Goal: Task Accomplishment & Management: Use online tool/utility

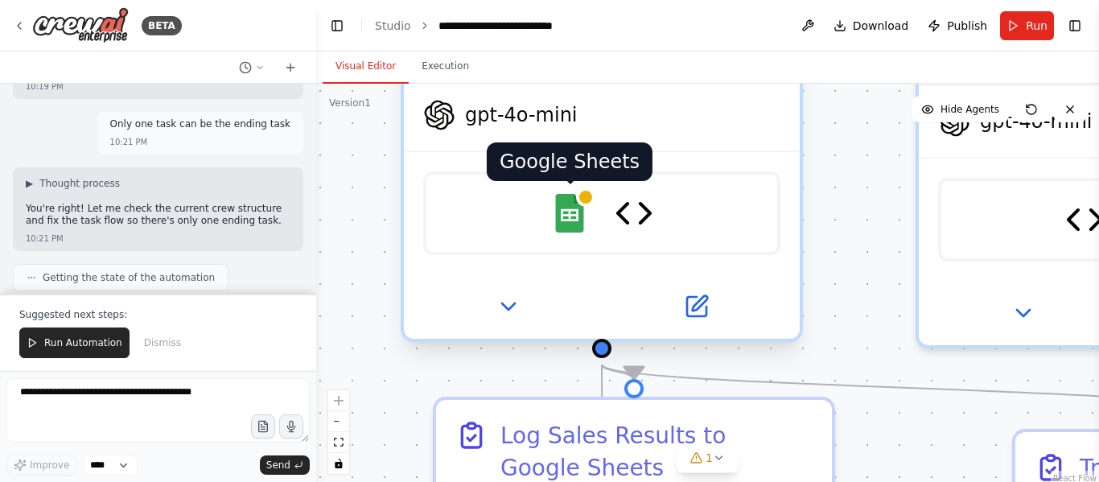
click at [580, 196] on div at bounding box center [585, 196] width 19 height 19
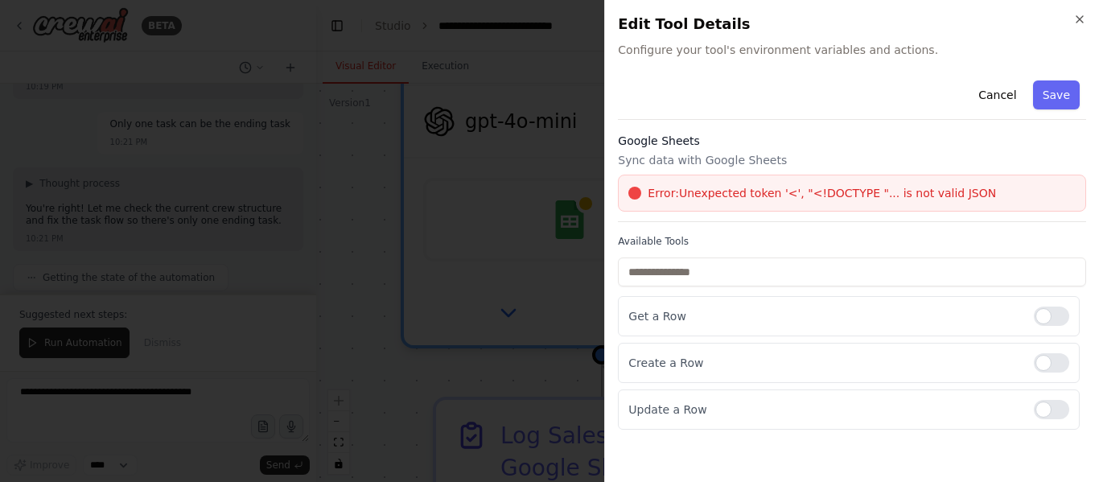
click at [927, 193] on span "Error: Unexpected token '<', "<!DOCTYPE "... is not valid JSON" at bounding box center [822, 193] width 348 height 16
click at [807, 225] on div "Cancel Save Google Sheets Sync data with Google Sheets Error: Unexpected token …" at bounding box center [852, 252] width 468 height 356
drag, startPoint x: 687, startPoint y: 200, endPoint x: 791, endPoint y: 203, distance: 103.8
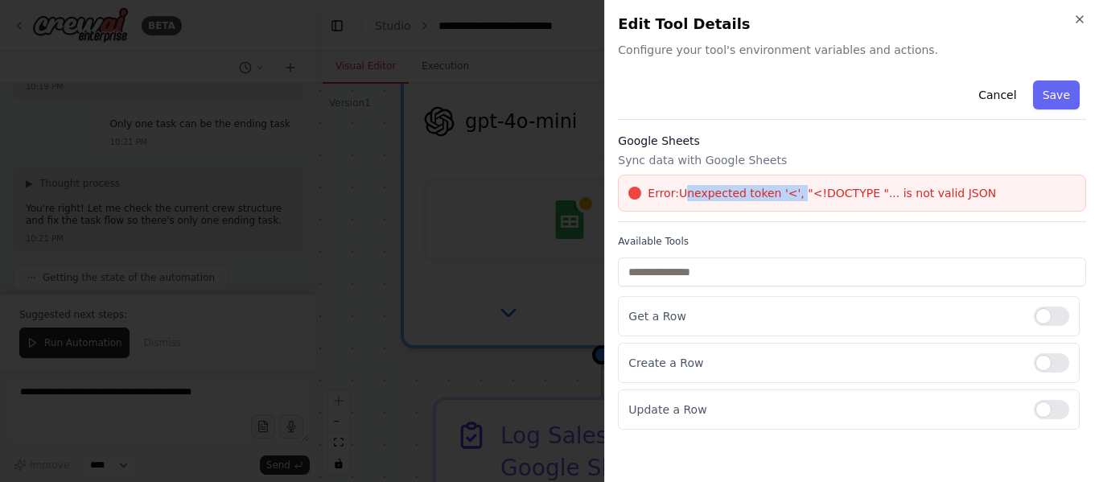
click at [791, 203] on div "Error: Unexpected token '<', "<!DOCTYPE "... is not valid JSON" at bounding box center [852, 193] width 468 height 37
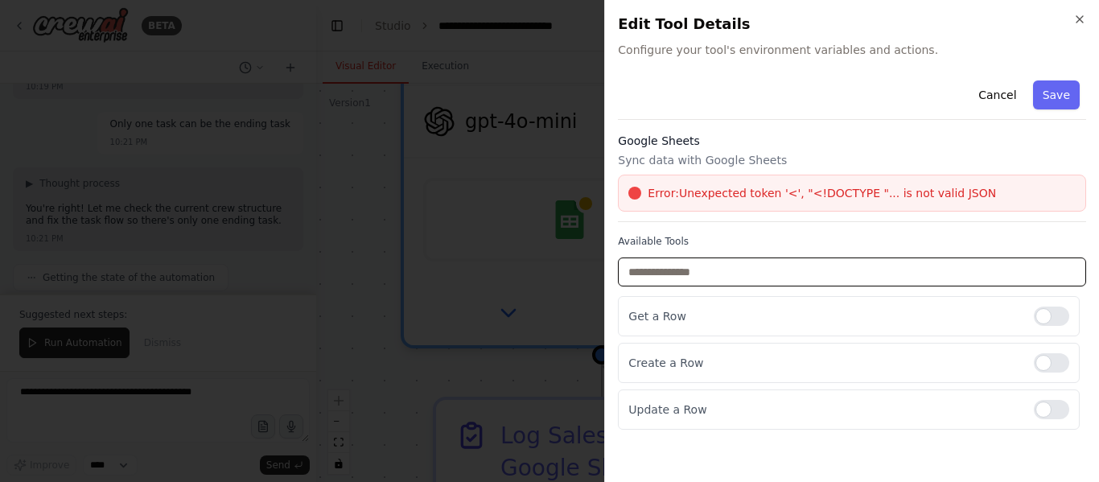
click at [700, 258] on input "text" at bounding box center [852, 271] width 468 height 29
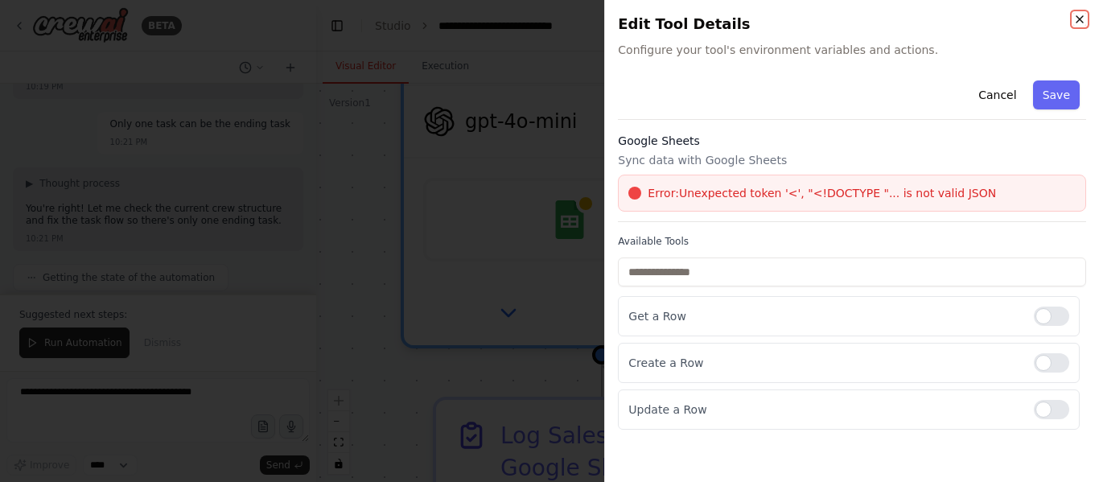
click at [1078, 17] on icon "button" at bounding box center [1079, 19] width 13 height 13
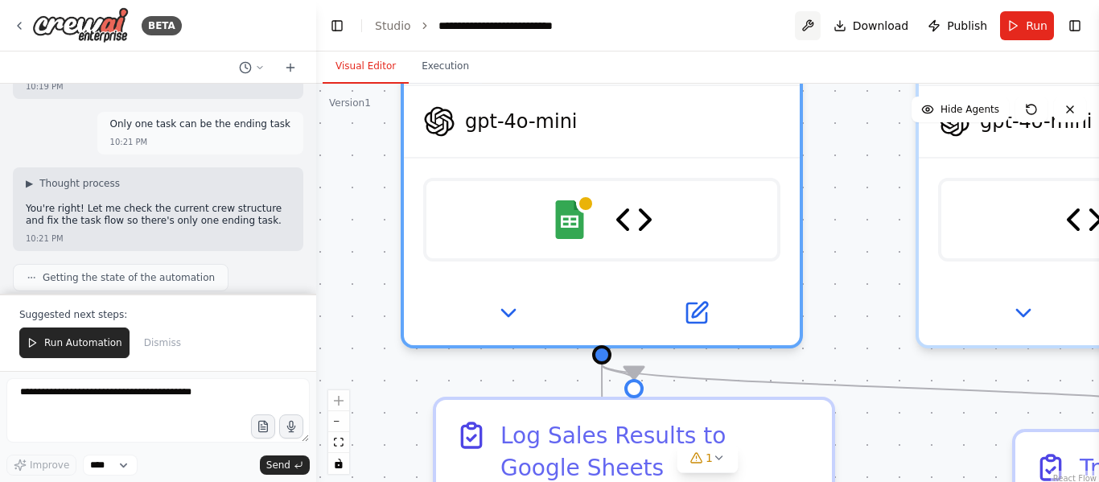
click at [812, 27] on button at bounding box center [808, 25] width 26 height 29
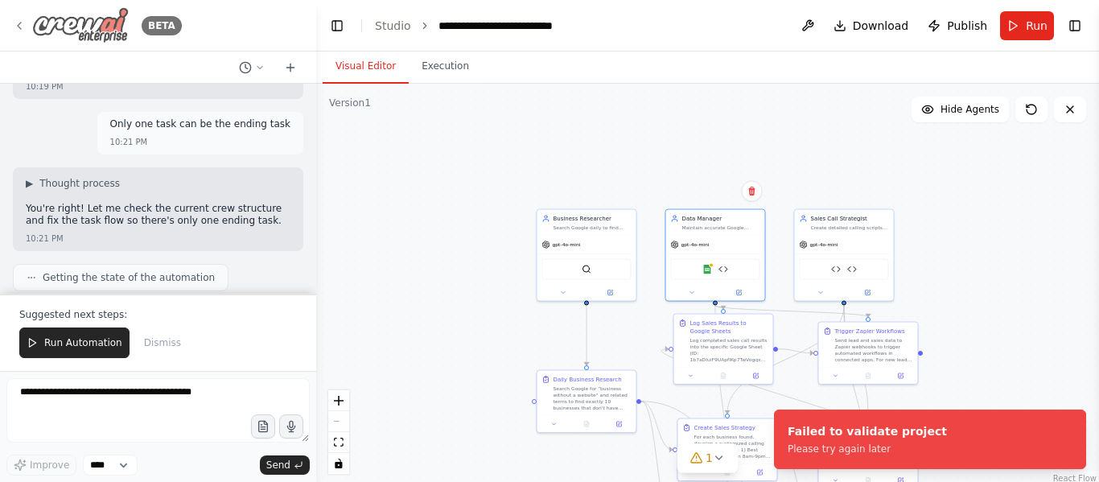
click at [20, 20] on icon at bounding box center [19, 25] width 13 height 13
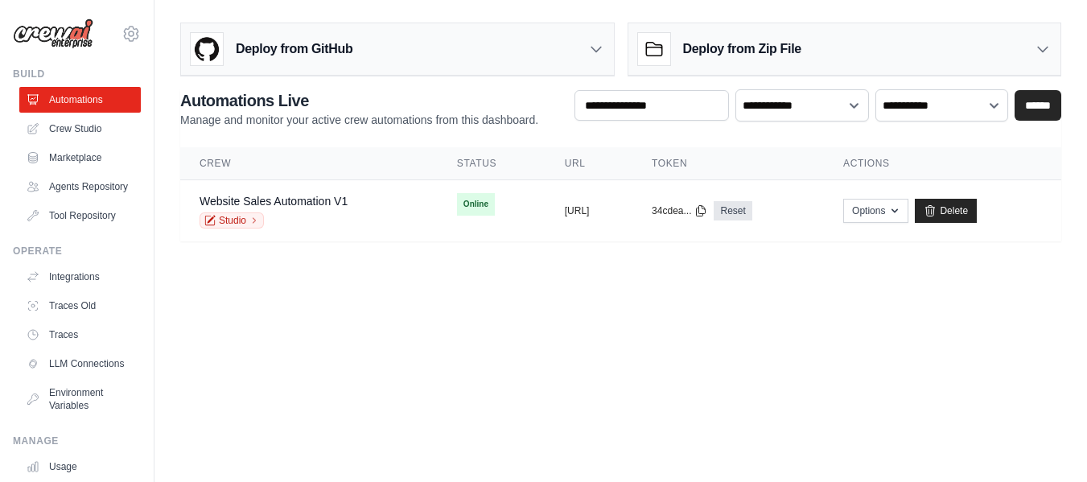
scroll to position [227, 0]
click at [0, 0] on icon at bounding box center [0, 0] width 0 height 0
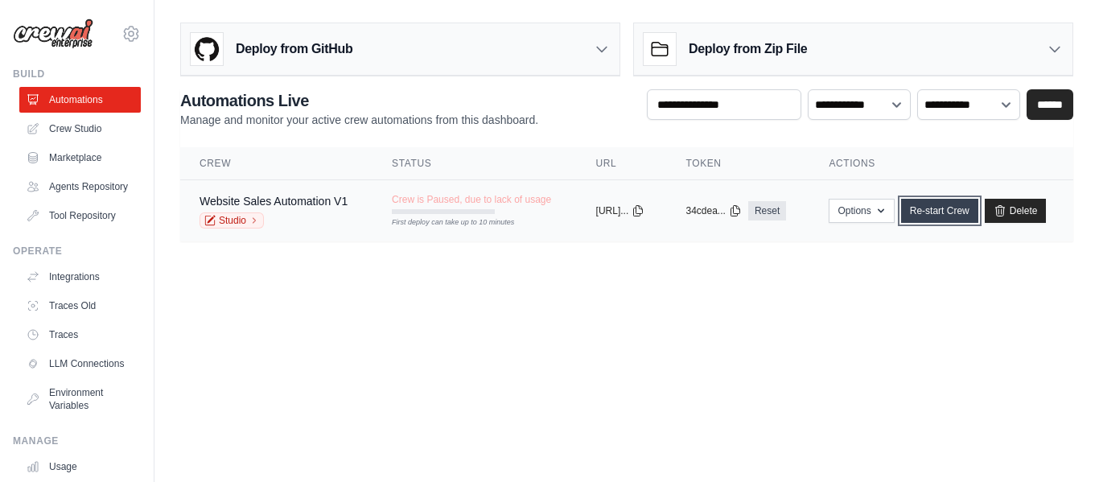
click at [976, 211] on link "Re-start Crew" at bounding box center [939, 211] width 77 height 24
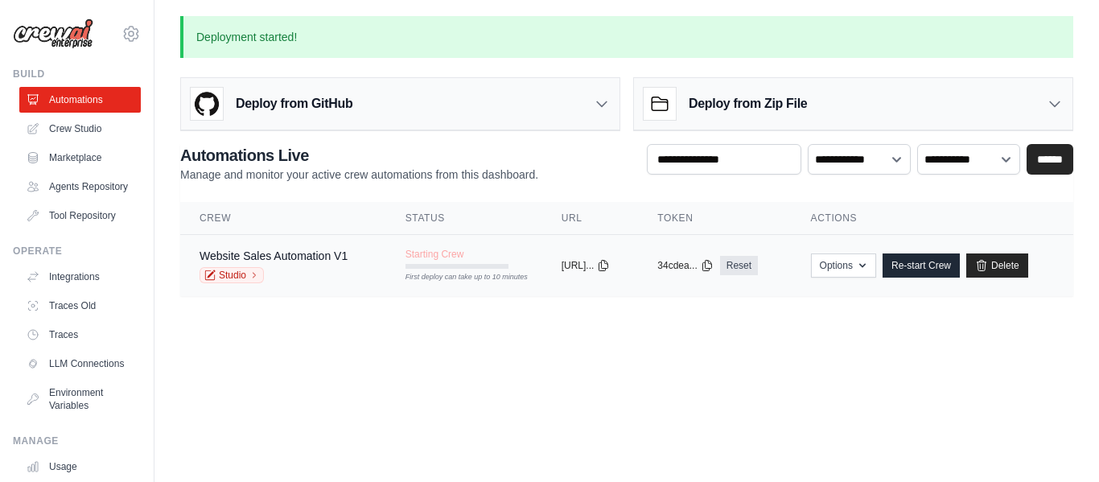
click at [442, 257] on span "Starting Crew" at bounding box center [434, 254] width 59 height 13
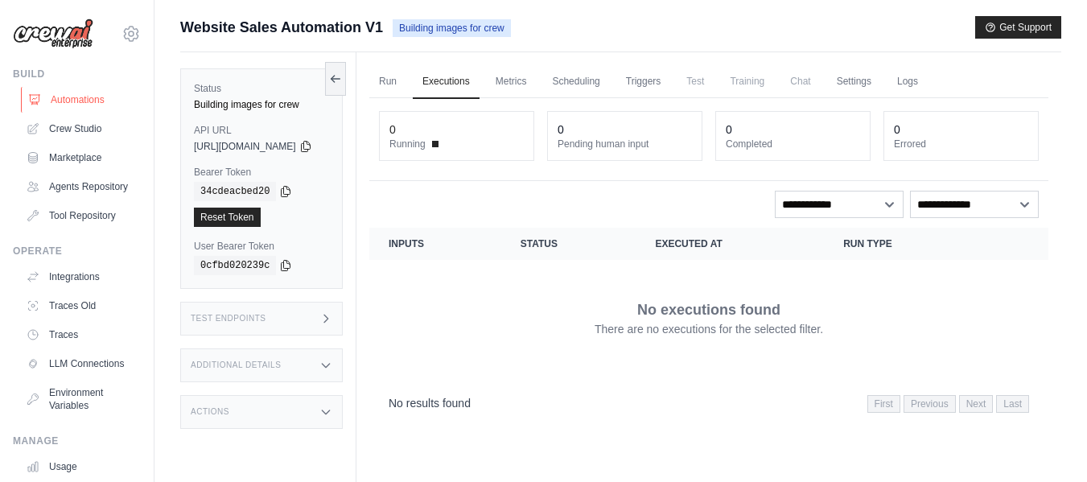
click at [58, 96] on link "Automations" at bounding box center [81, 100] width 121 height 26
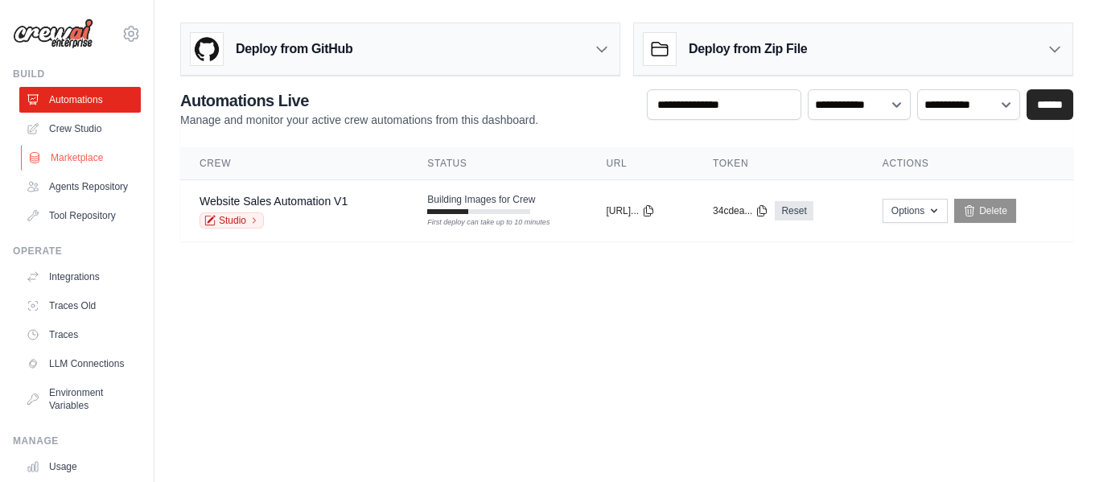
click at [82, 167] on link "Marketplace" at bounding box center [81, 158] width 121 height 26
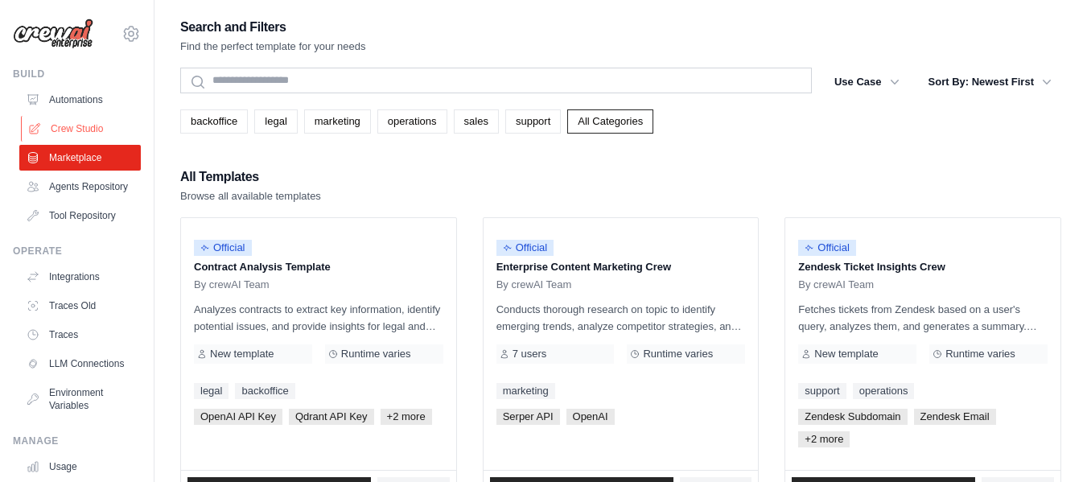
click at [97, 130] on link "Crew Studio" at bounding box center [81, 129] width 121 height 26
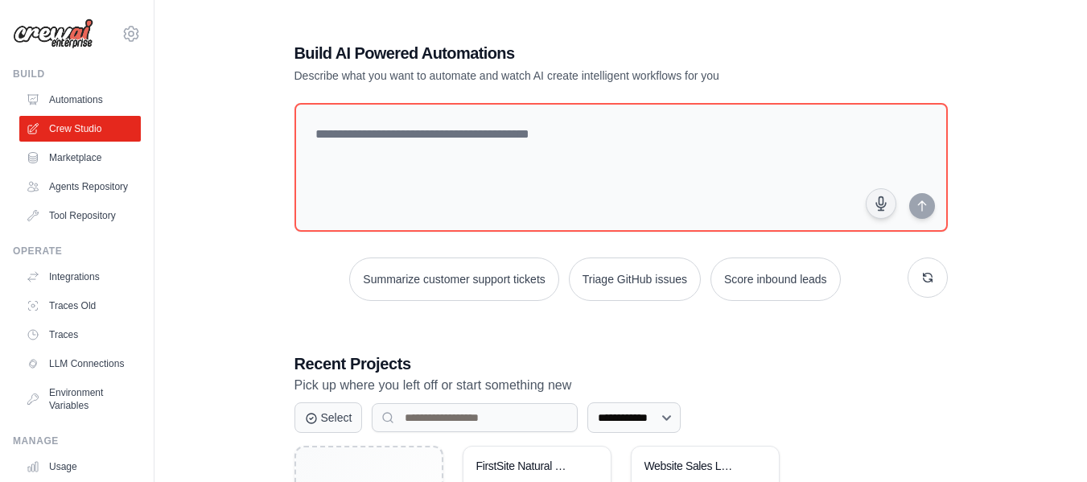
scroll to position [167, 0]
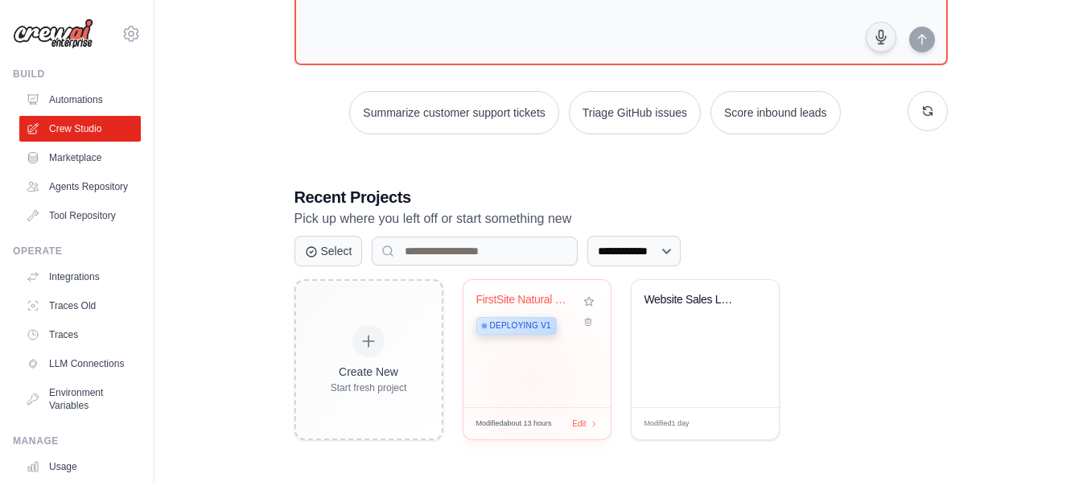
click at [530, 380] on div "FirstSite Natural Conversational Sa... Deploying v1" at bounding box center [536, 343] width 147 height 127
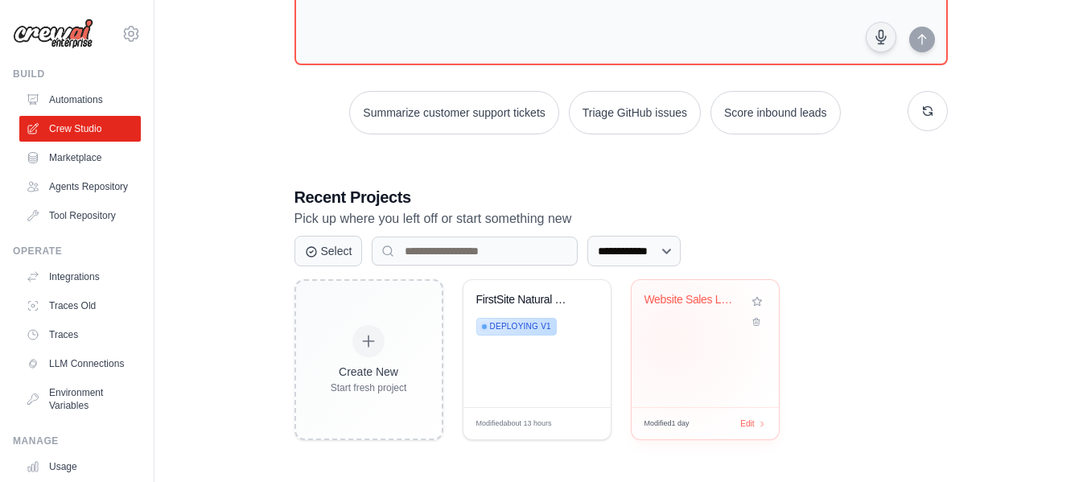
click at [670, 339] on div "Website Sales Lead Generator" at bounding box center [704, 343] width 147 height 127
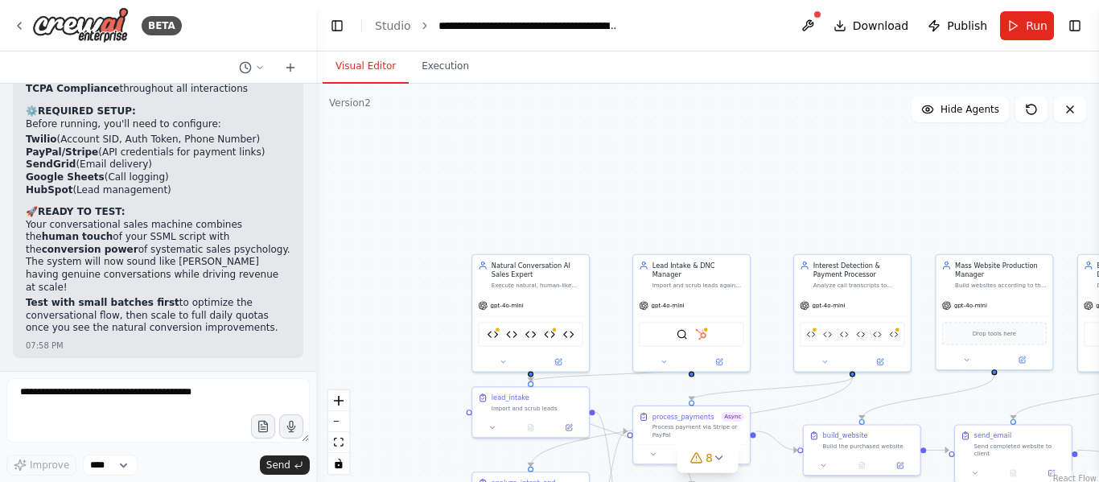
scroll to position [71666, 0]
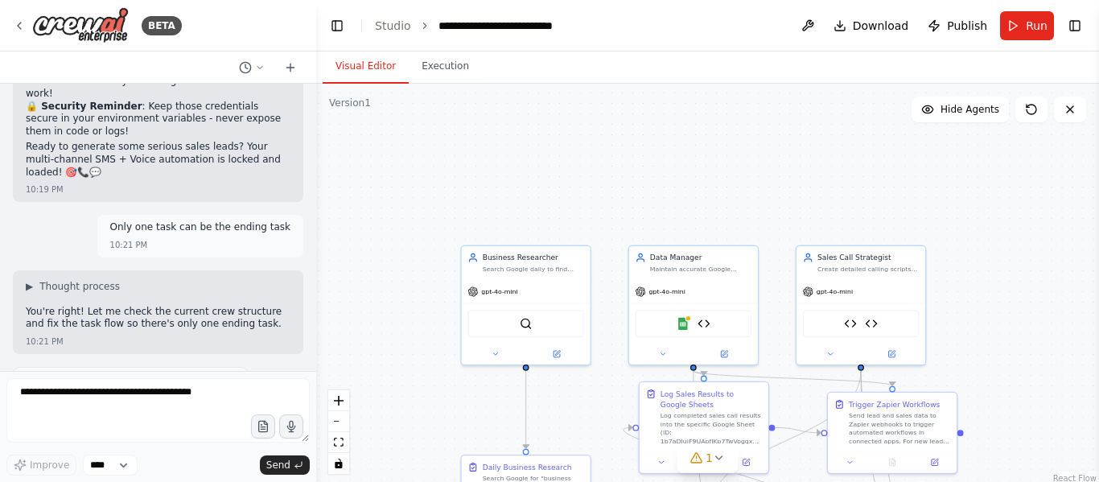
scroll to position [17102, 0]
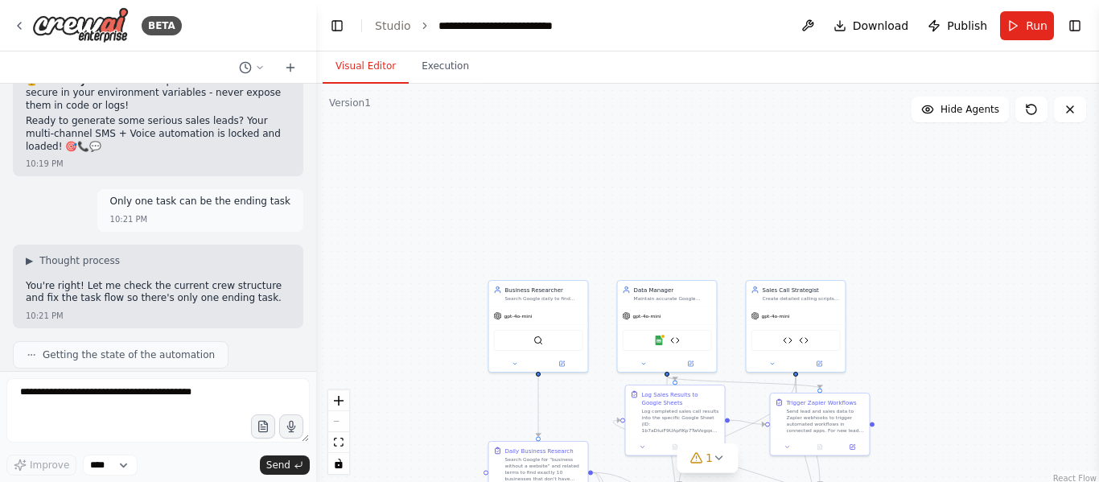
drag, startPoint x: 901, startPoint y: 380, endPoint x: 901, endPoint y: 306, distance: 73.2
click at [901, 306] on div ".deletable-edge-delete-btn { width: 20px; height: 20px; border: 0px solid #ffff…" at bounding box center [707, 285] width 783 height 402
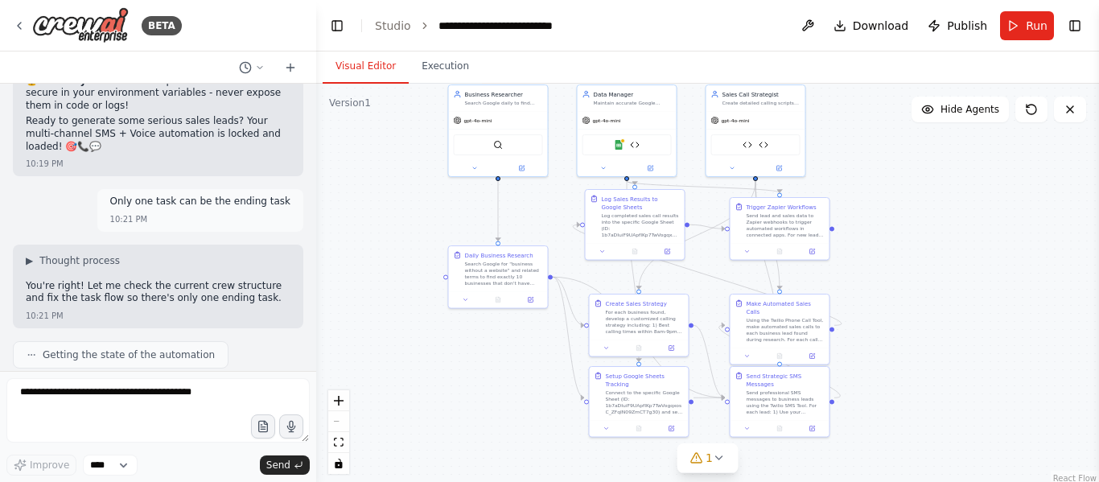
drag, startPoint x: 917, startPoint y: 328, endPoint x: 877, endPoint y: 206, distance: 128.7
click at [877, 206] on div ".deletable-edge-delete-btn { width: 20px; height: 20px; border: 0px solid #ffff…" at bounding box center [707, 285] width 783 height 402
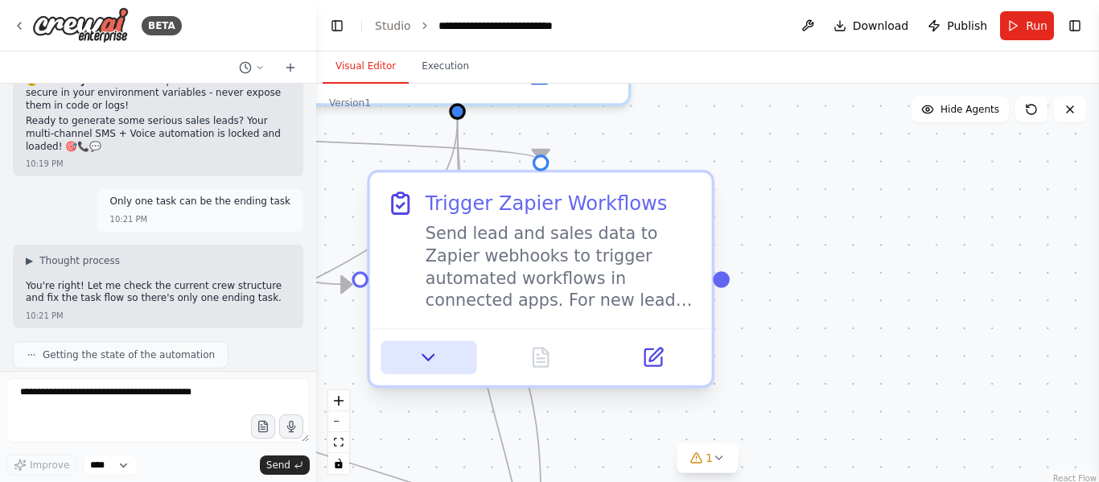
click at [440, 371] on button at bounding box center [429, 356] width 96 height 33
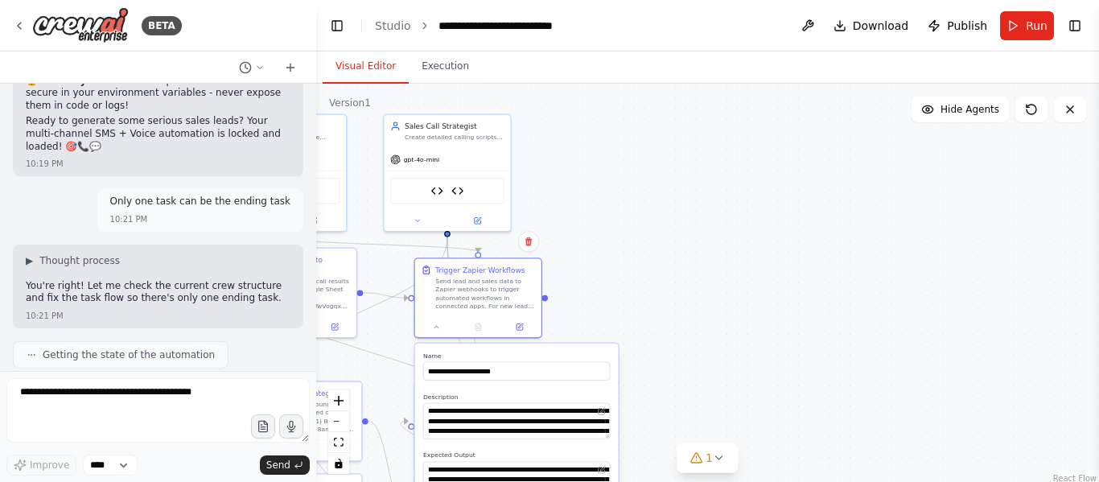
drag, startPoint x: 666, startPoint y: 408, endPoint x: 675, endPoint y: 237, distance: 170.8
click at [675, 244] on div ".deletable-edge-delete-btn { width: 20px; height: 20px; border: 0px solid #ffff…" at bounding box center [707, 285] width 783 height 402
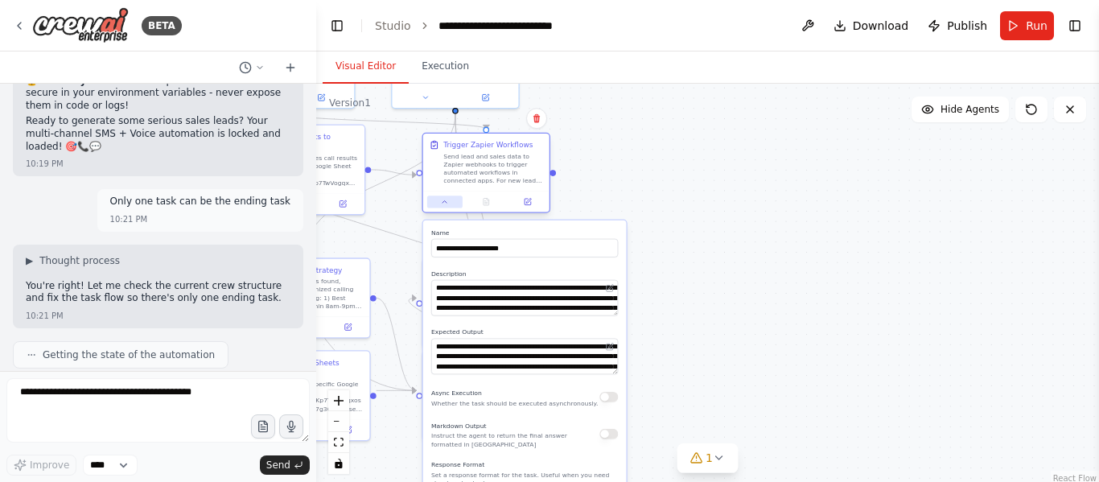
click at [454, 207] on button at bounding box center [444, 201] width 35 height 12
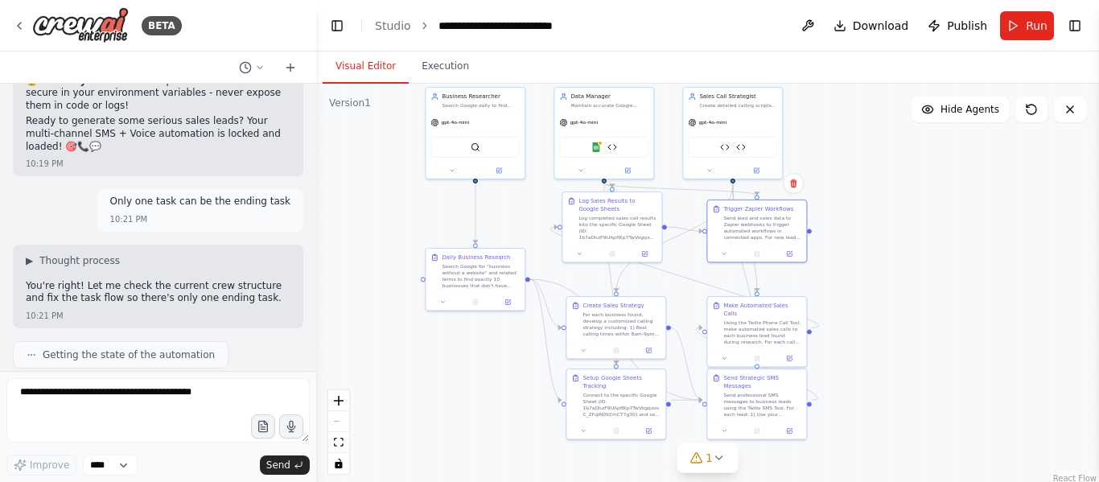
drag, startPoint x: 647, startPoint y: 353, endPoint x: 881, endPoint y: 370, distance: 234.7
click at [881, 370] on div ".deletable-edge-delete-btn { width: 20px; height: 20px; border: 0px solid #ffff…" at bounding box center [707, 285] width 783 height 402
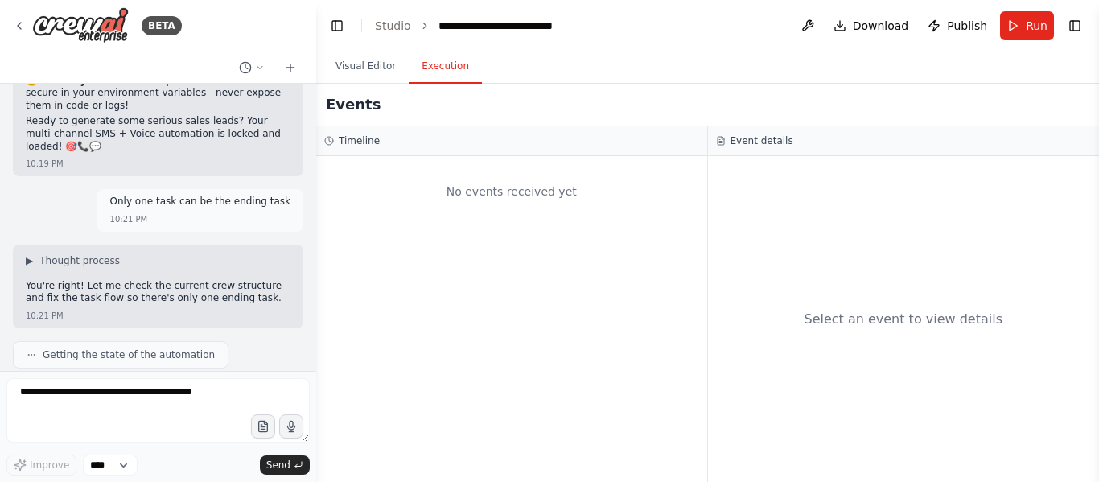
click at [444, 64] on button "Execution" at bounding box center [445, 67] width 73 height 34
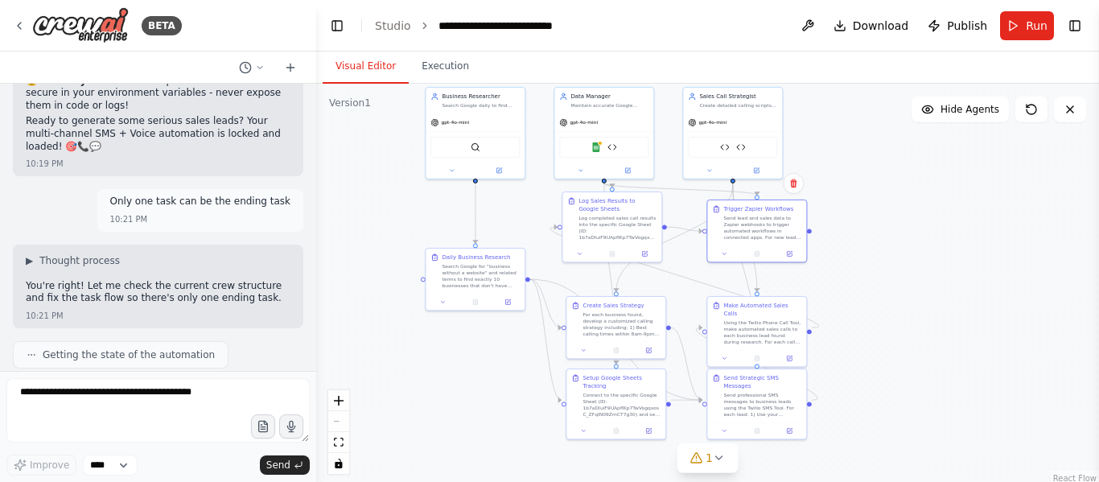
click at [366, 71] on button "Visual Editor" at bounding box center [366, 67] width 86 height 34
click at [570, 23] on div "**********" at bounding box center [514, 26] width 152 height 16
click at [940, 244] on div ".deletable-edge-delete-btn { width: 20px; height: 20px; border: 0px solid #ffff…" at bounding box center [707, 285] width 783 height 402
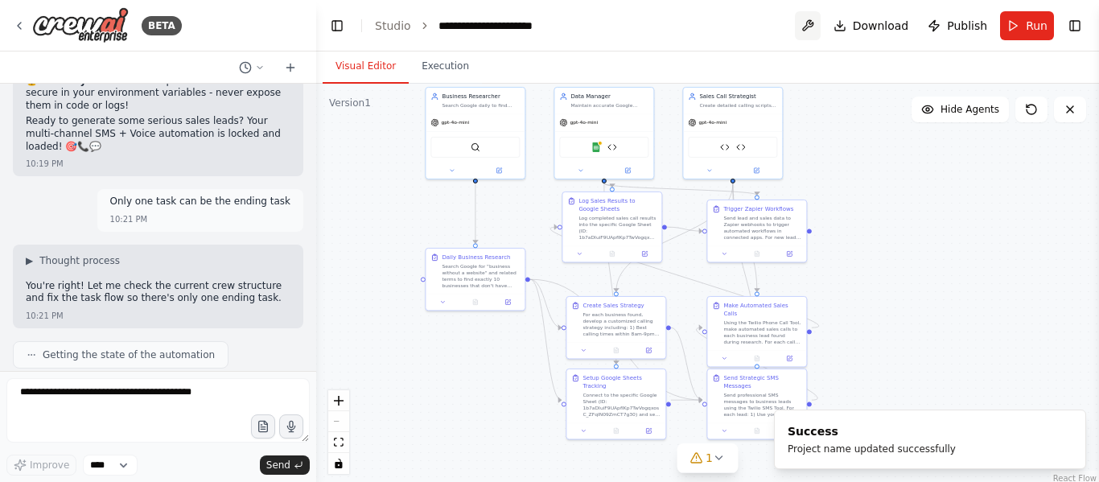
click at [818, 28] on button at bounding box center [808, 25] width 26 height 29
click at [1075, 424] on icon "Notifications (F8)" at bounding box center [1072, 423] width 13 height 13
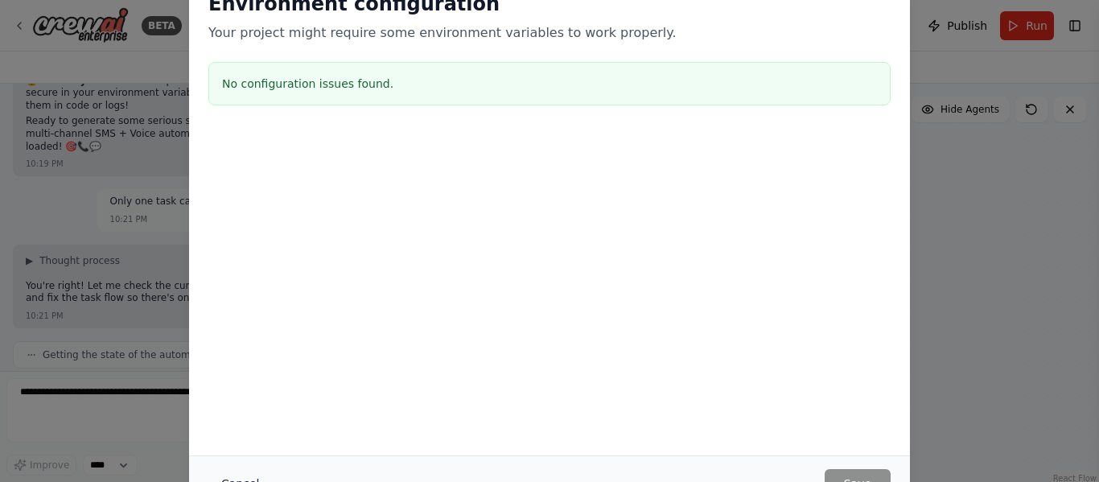
click at [220, 472] on button "Cancel" at bounding box center [240, 483] width 64 height 29
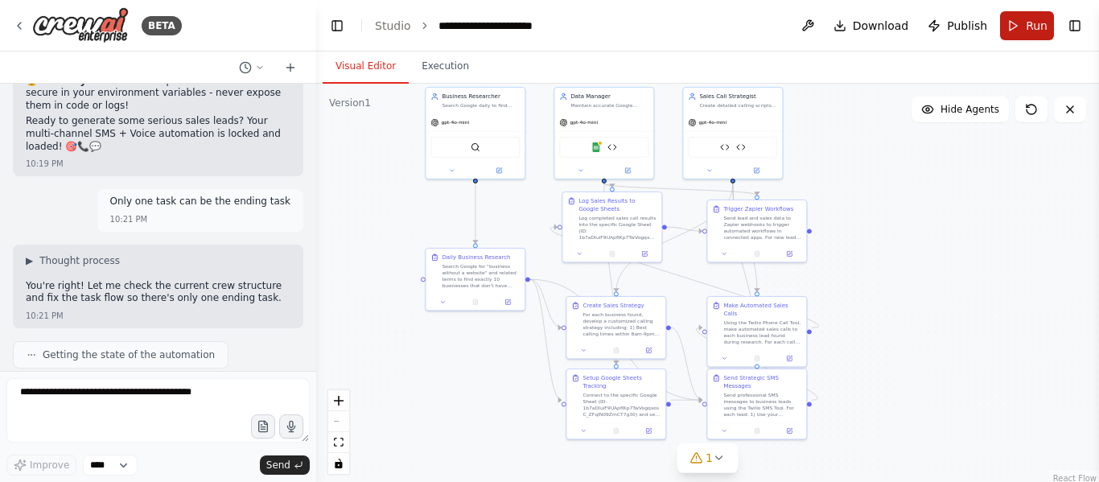
click at [1005, 23] on button "Run" at bounding box center [1027, 25] width 54 height 29
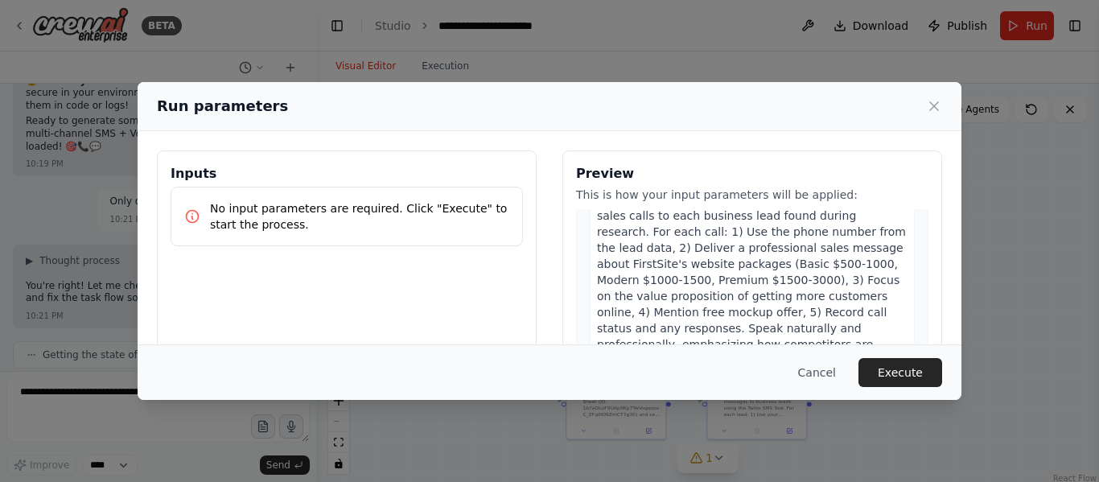
scroll to position [2312, 0]
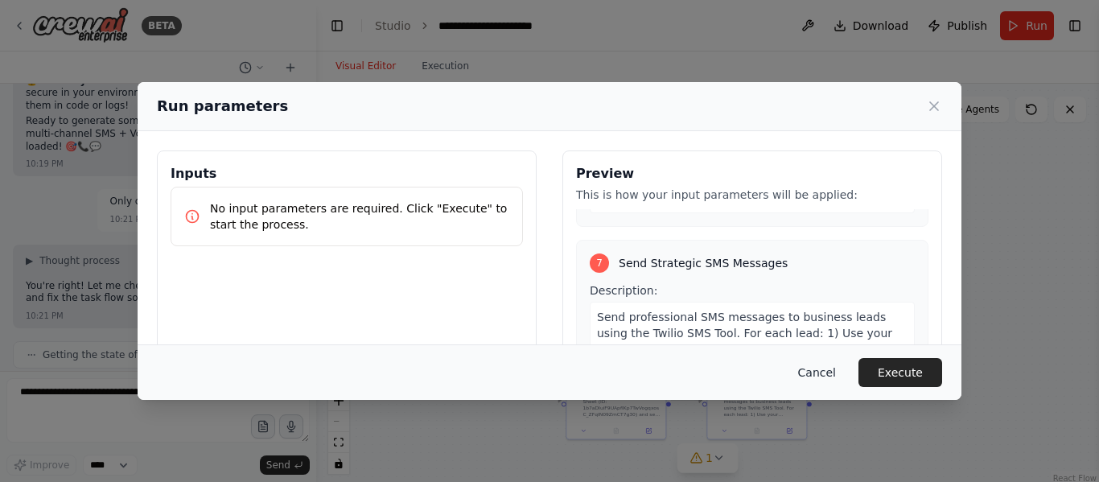
click at [824, 380] on button "Cancel" at bounding box center [817, 372] width 64 height 29
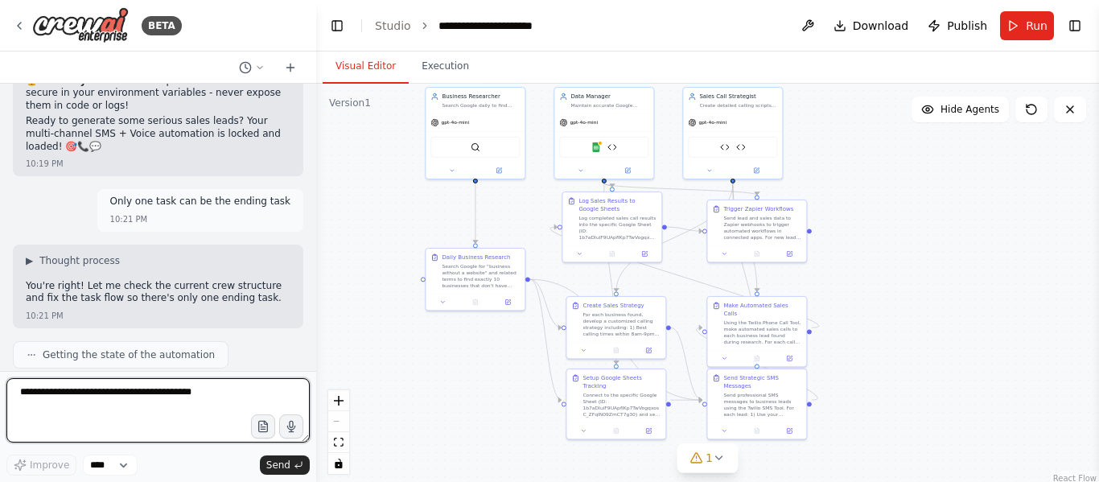
click at [188, 411] on textarea at bounding box center [157, 410] width 303 height 64
drag, startPoint x: 69, startPoint y: 397, endPoint x: 158, endPoint y: 413, distance: 90.9
click at [158, 413] on textarea "**********" at bounding box center [157, 410] width 303 height 64
click at [85, 396] on textarea "**********" at bounding box center [157, 410] width 303 height 64
type textarea "**********"
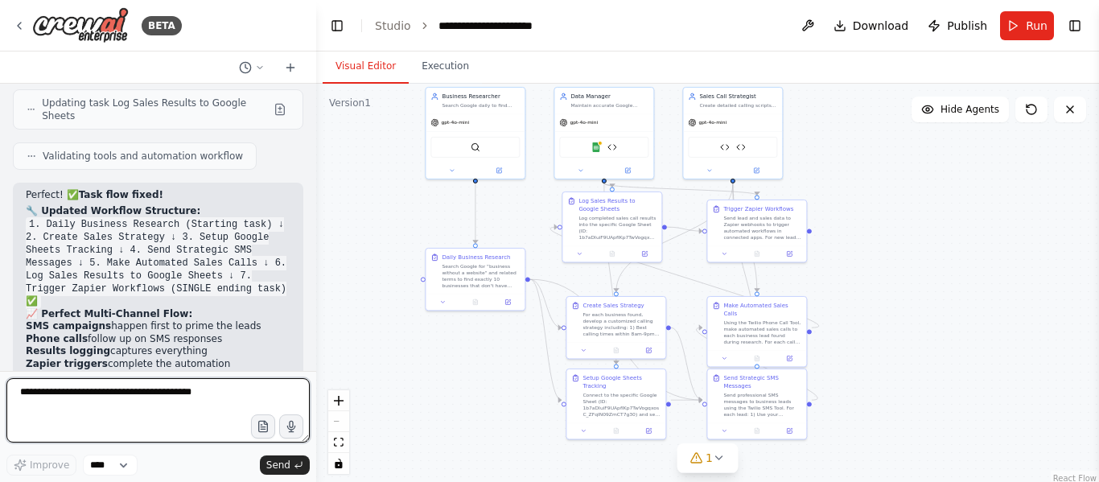
scroll to position [17625, 0]
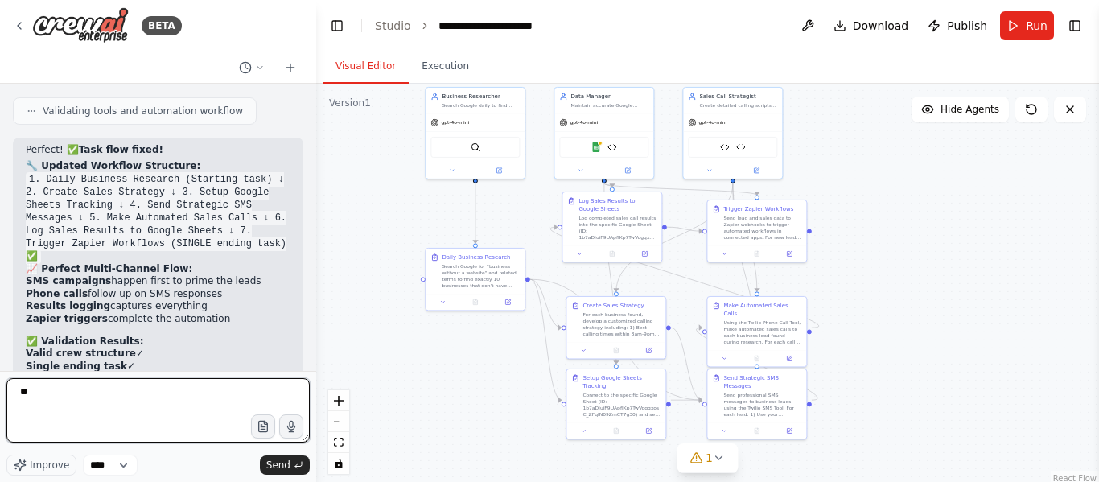
type textarea "*"
type textarea "**********"
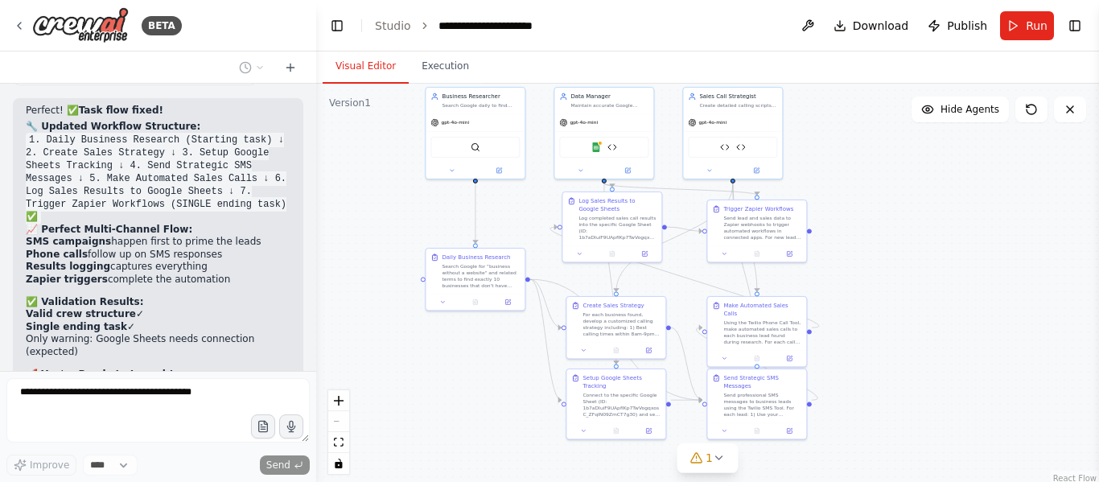
scroll to position [17722, 0]
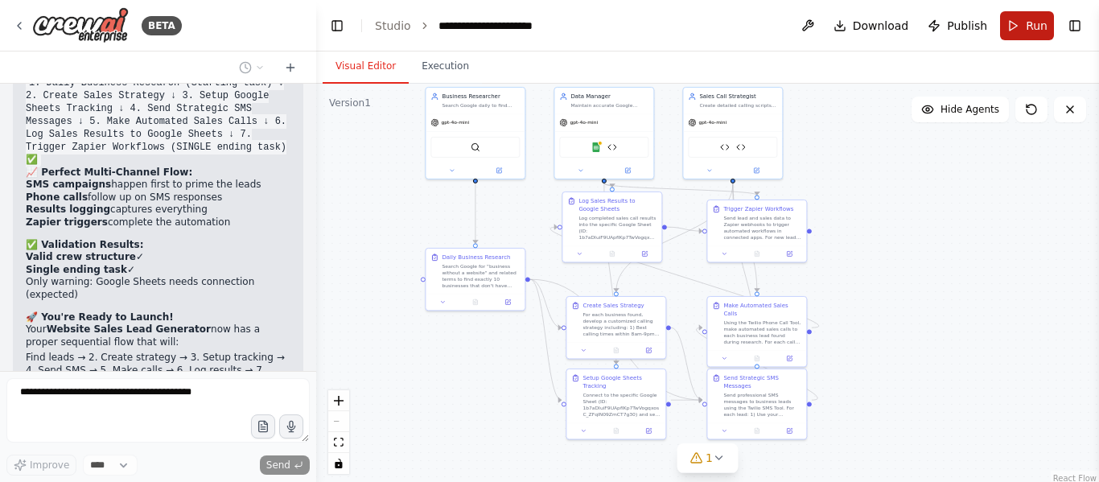
click at [1017, 18] on button "Run" at bounding box center [1027, 25] width 54 height 29
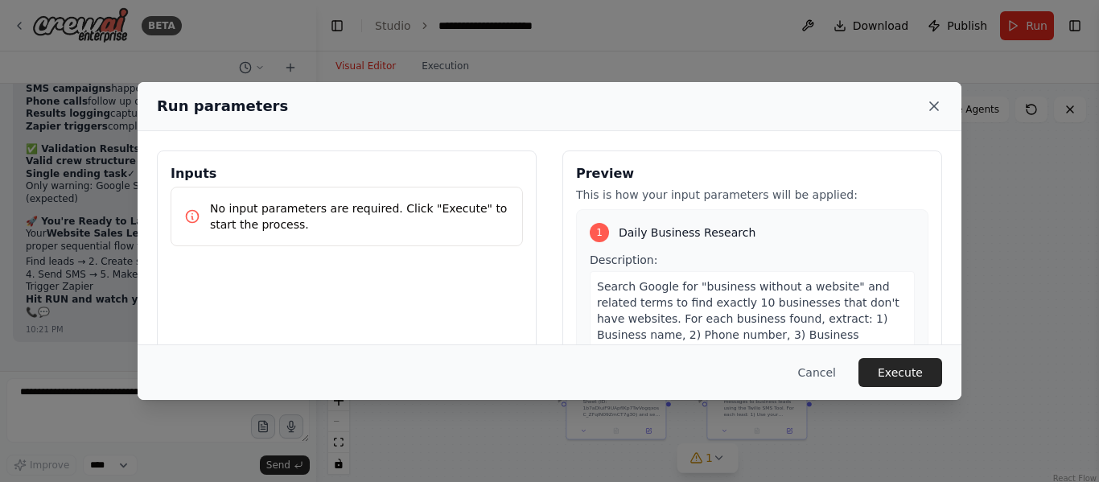
click at [939, 109] on icon at bounding box center [934, 106] width 16 height 16
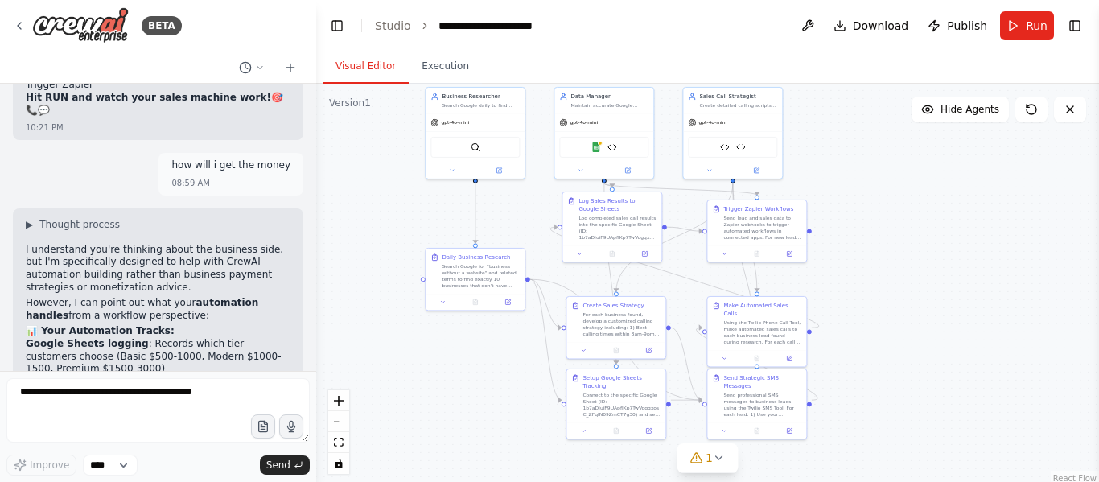
scroll to position [18085, 0]
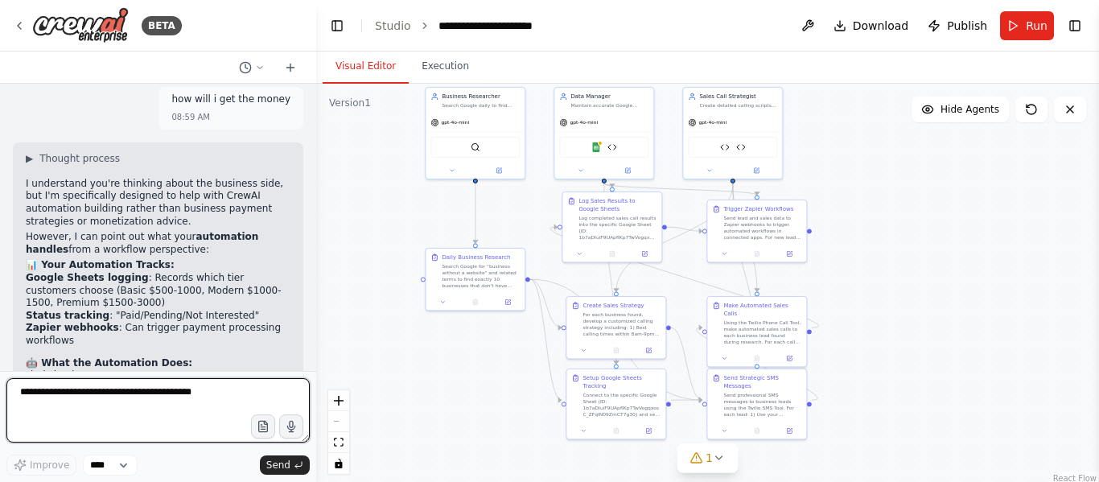
click at [81, 389] on textarea at bounding box center [157, 410] width 303 height 64
type textarea "**********"
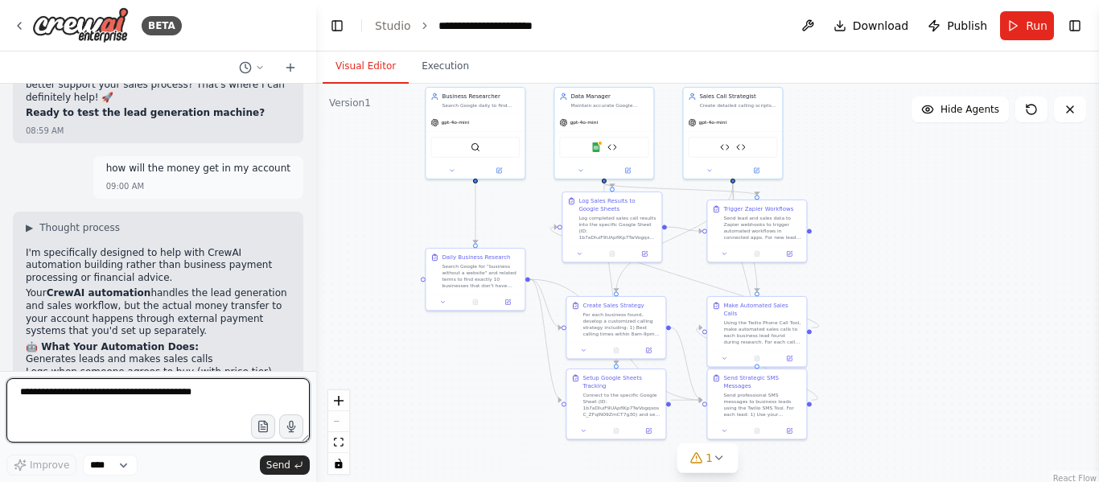
scroll to position [18567, 0]
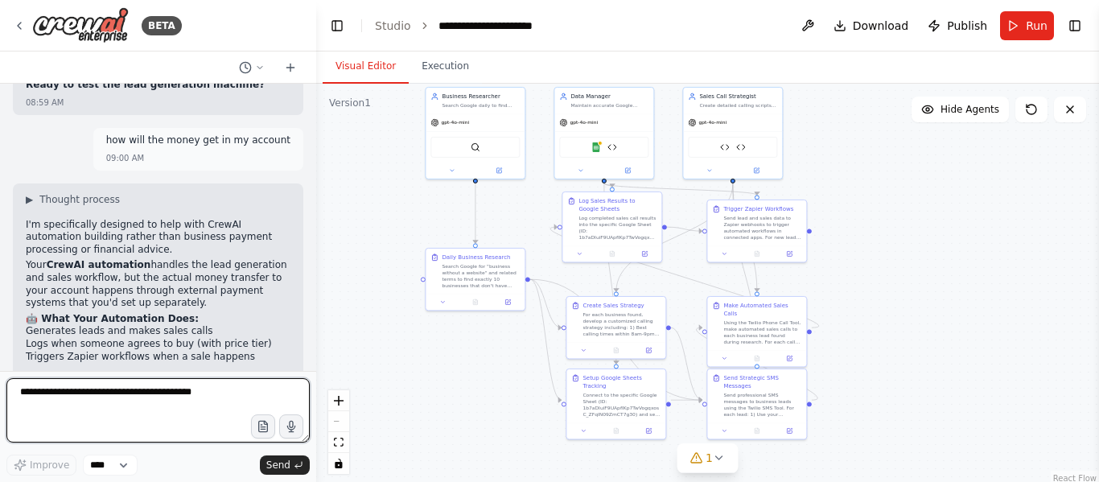
click at [166, 405] on textarea at bounding box center [157, 410] width 303 height 64
type textarea "**********"
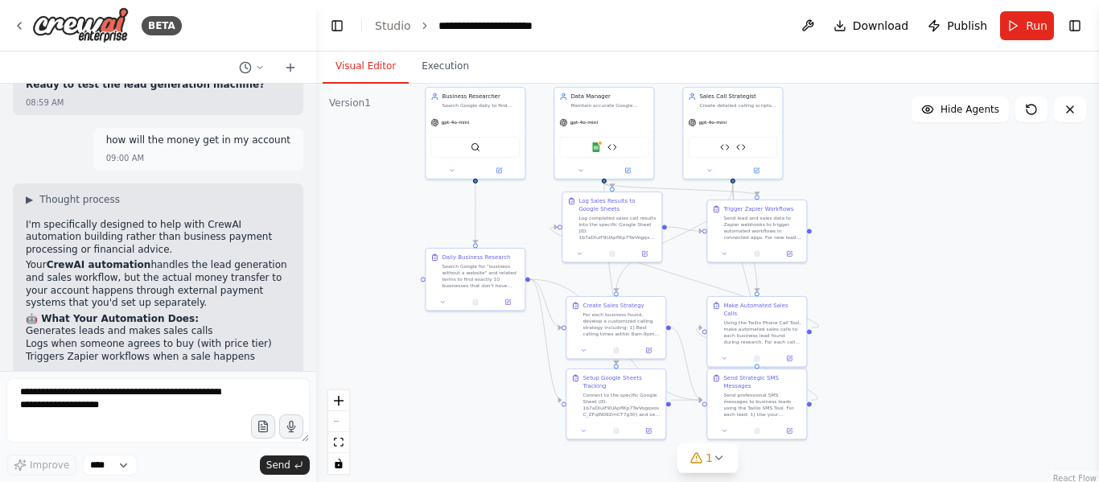
scroll to position [18676, 0]
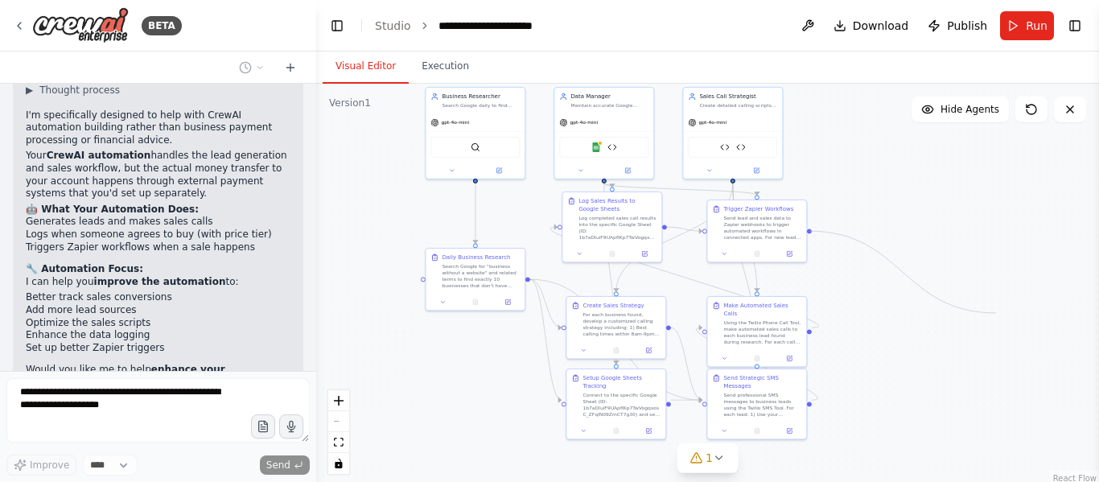
drag, startPoint x: 811, startPoint y: 228, endPoint x: 993, endPoint y: 309, distance: 199.5
click at [993, 309] on div ".deletable-edge-delete-btn { width: 20px; height: 20px; border: 0px solid #ffff…" at bounding box center [707, 285] width 783 height 402
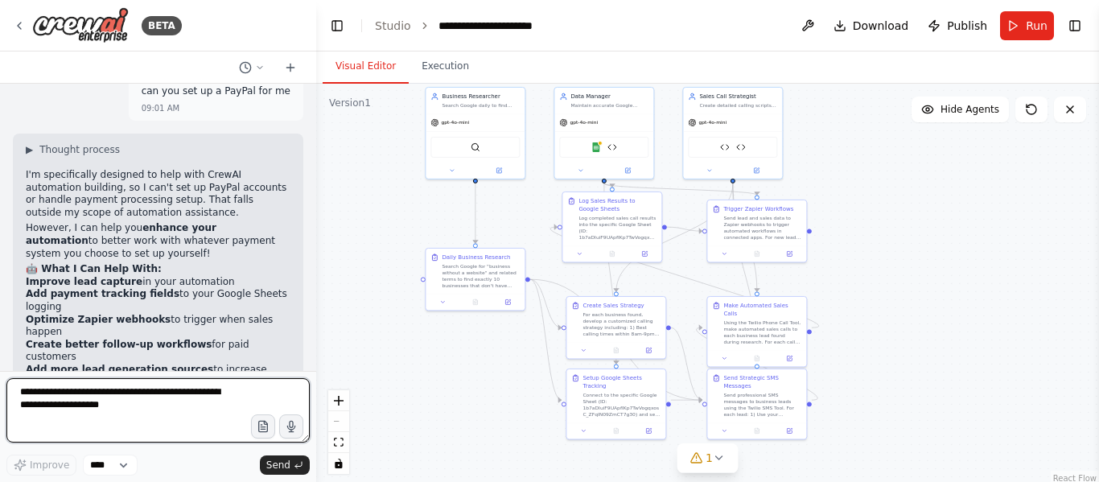
scroll to position [19102, 0]
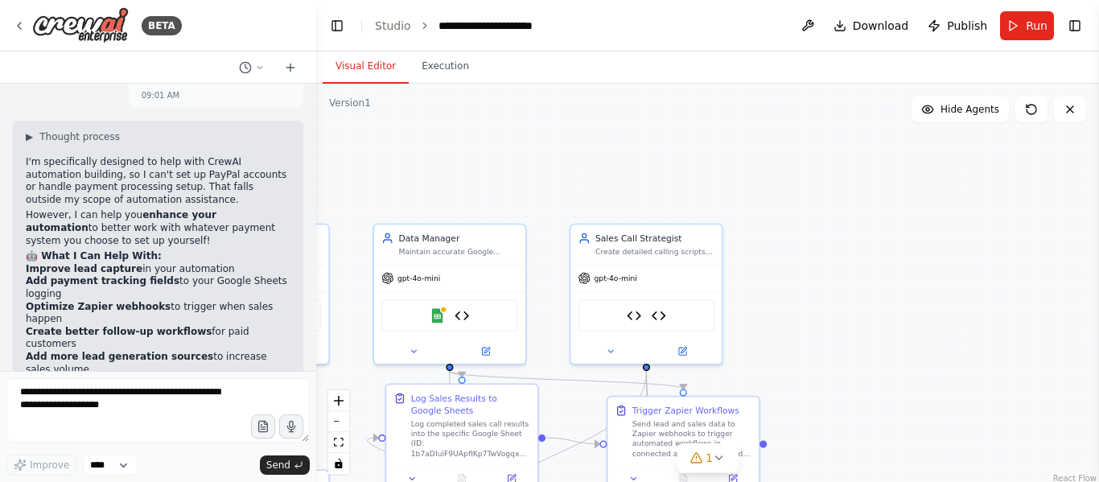
drag, startPoint x: 861, startPoint y: 159, endPoint x: 837, endPoint y: 352, distance: 193.9
click at [837, 352] on div ".deletable-edge-delete-btn { width: 20px; height: 20px; border: 0px solid #ffff…" at bounding box center [707, 285] width 783 height 402
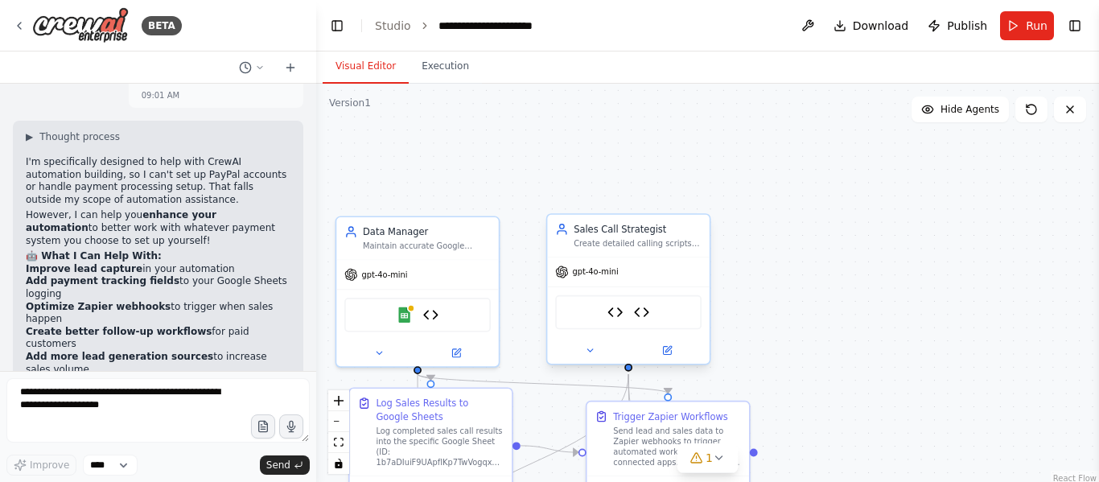
click at [664, 360] on div at bounding box center [628, 350] width 162 height 27
click at [675, 348] on button at bounding box center [667, 351] width 75 height 16
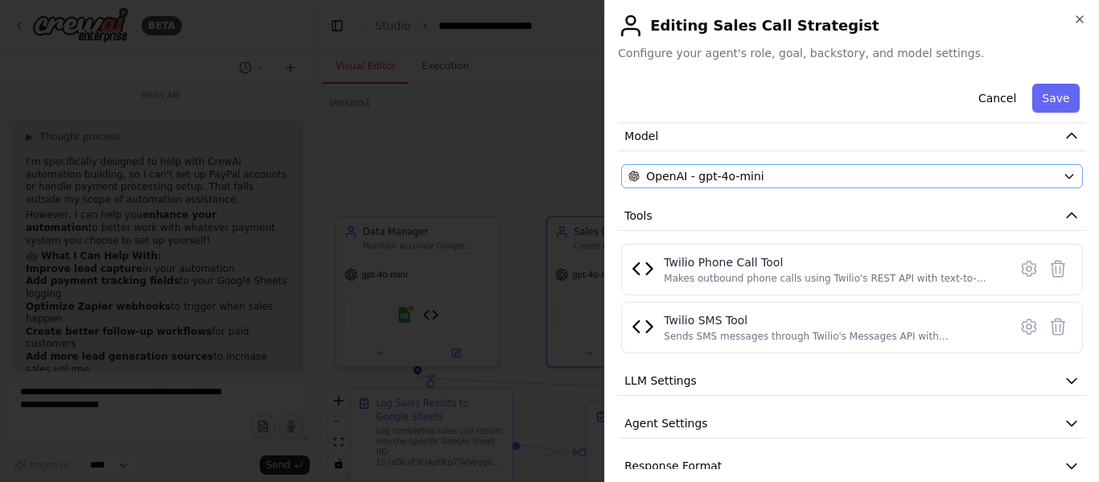
scroll to position [140, 0]
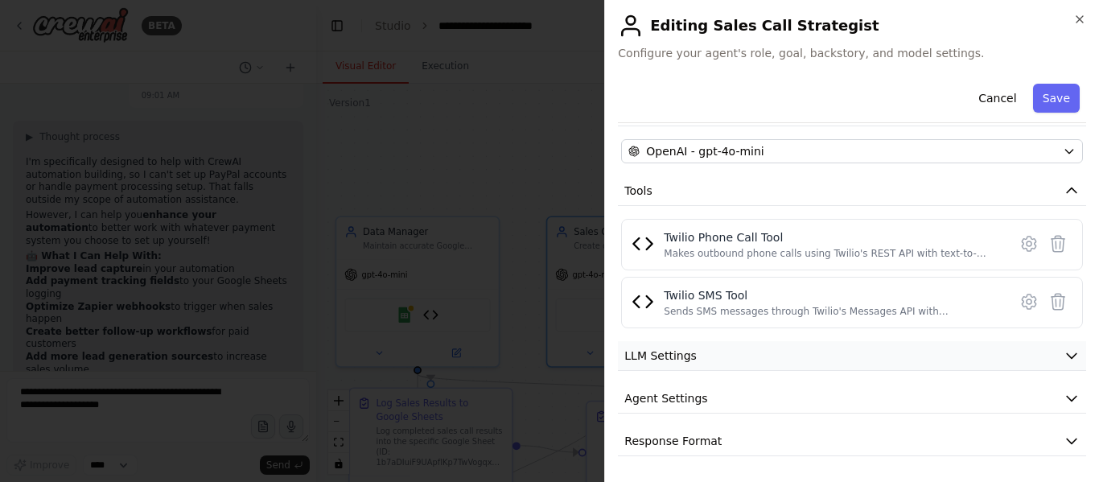
click at [848, 363] on button "LLM Settings" at bounding box center [852, 356] width 468 height 30
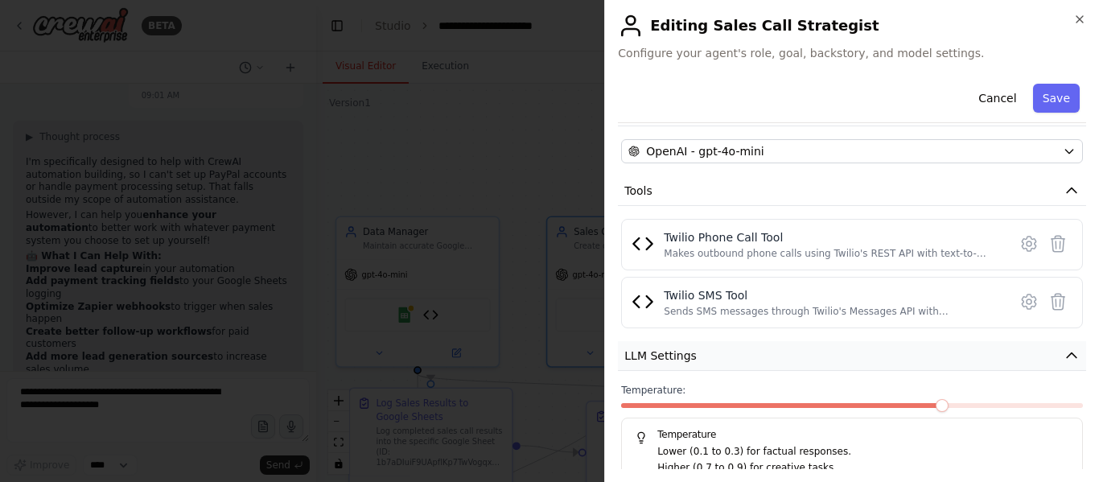
scroll to position [255, 0]
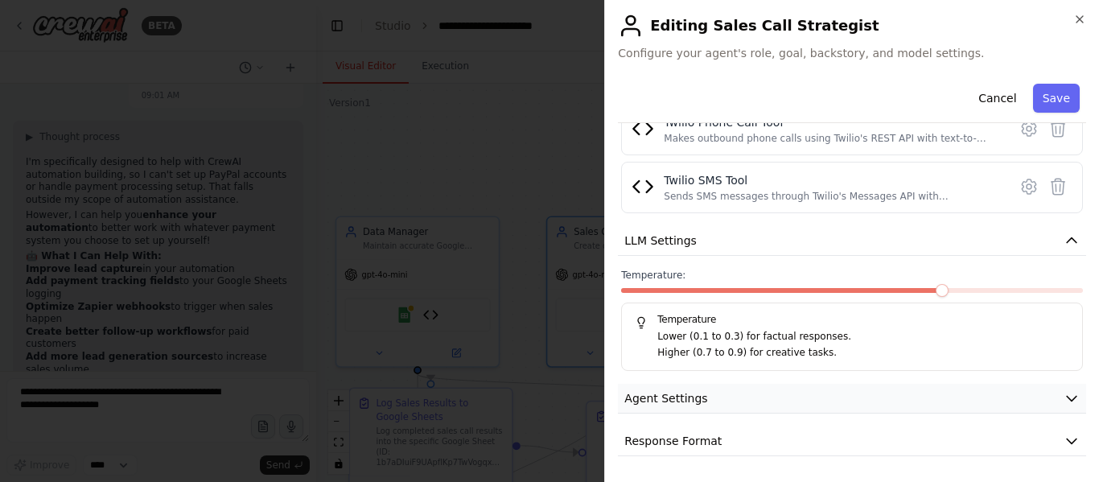
click at [799, 400] on button "Agent Settings" at bounding box center [852, 399] width 468 height 30
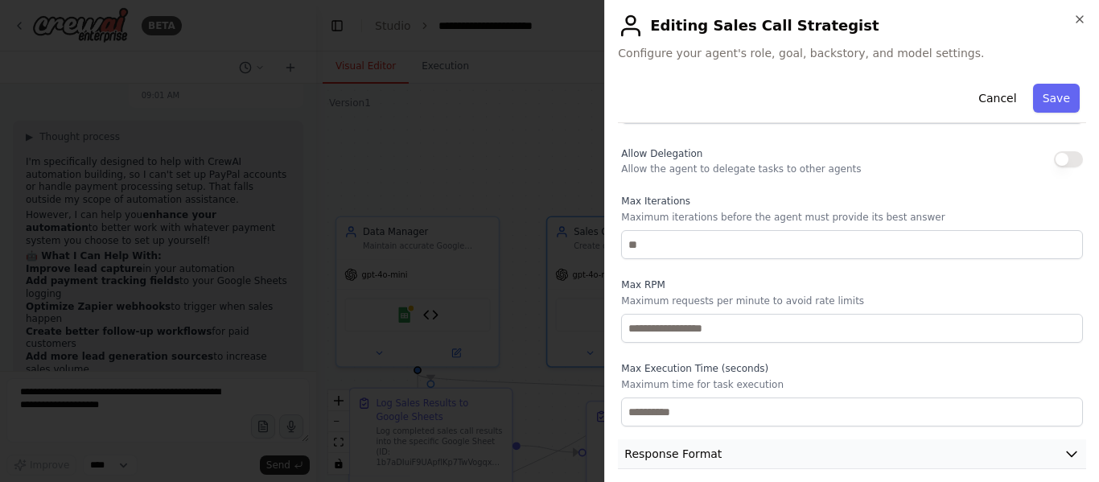
click at [743, 450] on button "Response Format" at bounding box center [852, 454] width 468 height 30
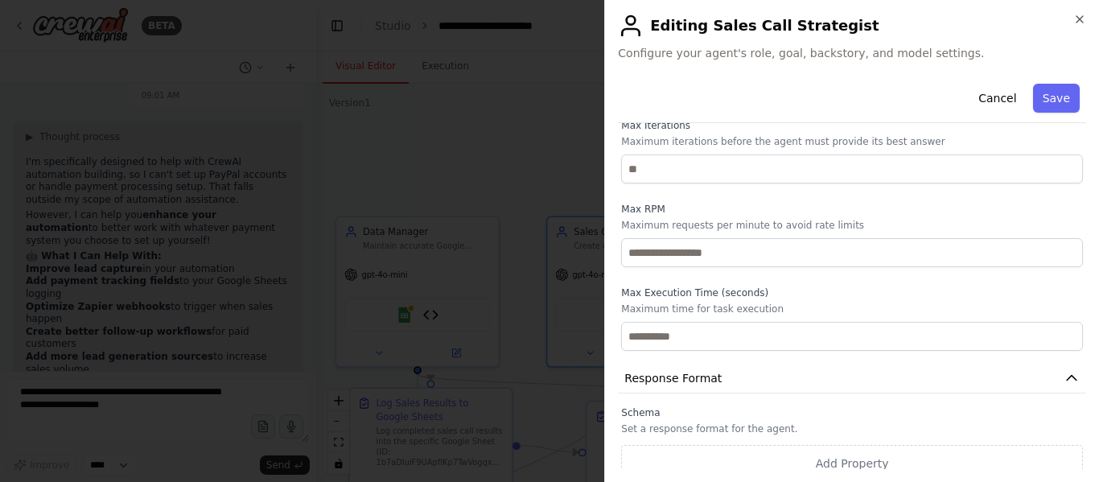
click at [1086, 23] on div "**********" at bounding box center [851, 241] width 495 height 482
click at [1073, 14] on icon "button" at bounding box center [1079, 19] width 13 height 13
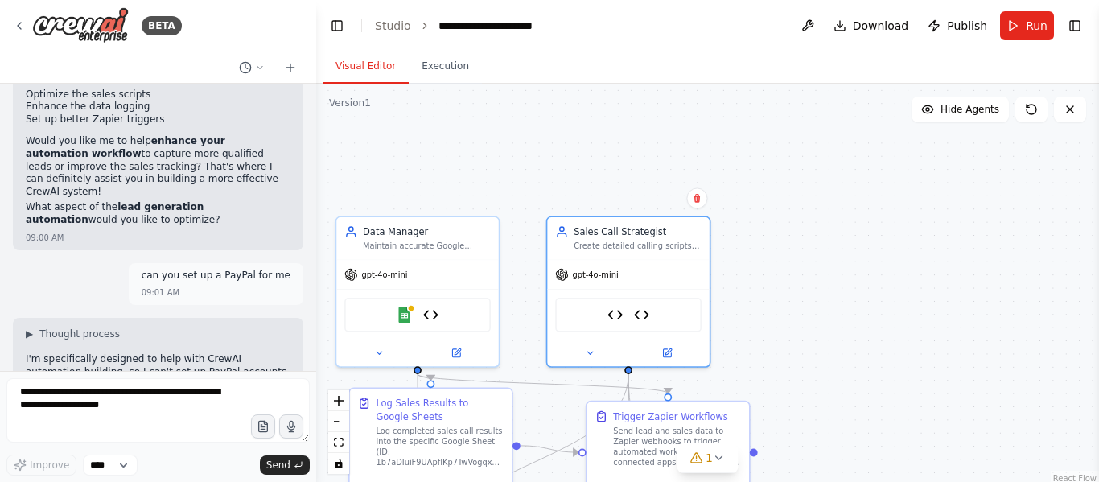
scroll to position [18903, 0]
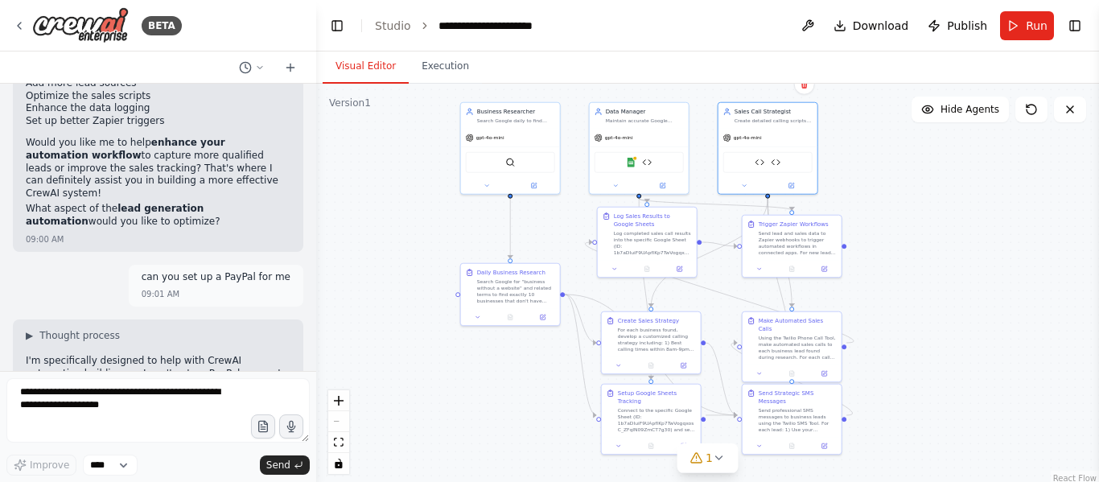
drag, startPoint x: 671, startPoint y: 331, endPoint x: 856, endPoint y: 199, distance: 226.8
click at [856, 199] on div ".deletable-edge-delete-btn { width: 20px; height: 20px; border: 0px solid #ffff…" at bounding box center [707, 285] width 783 height 402
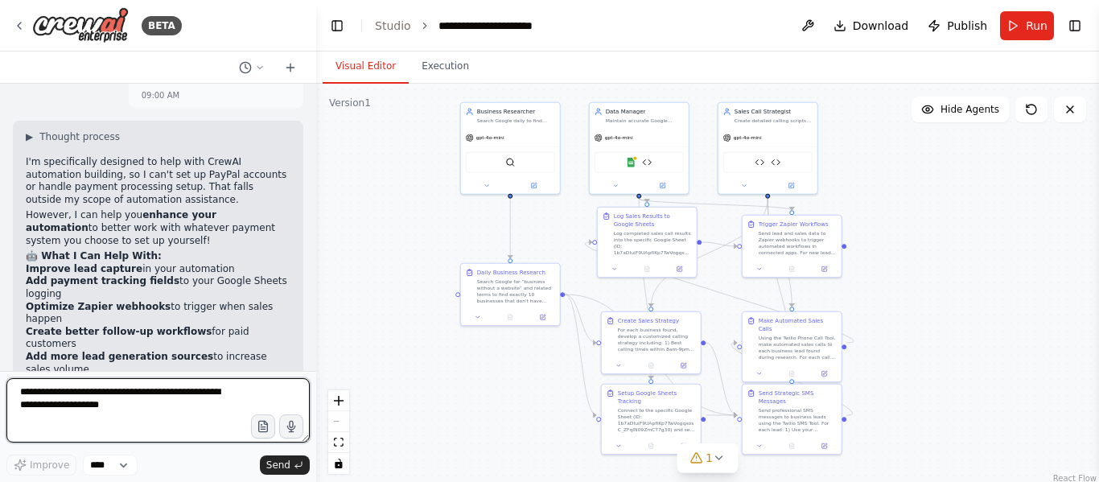
click at [163, 419] on textarea "**********" at bounding box center [157, 410] width 303 height 64
paste textarea "**********"
type textarea "**********"
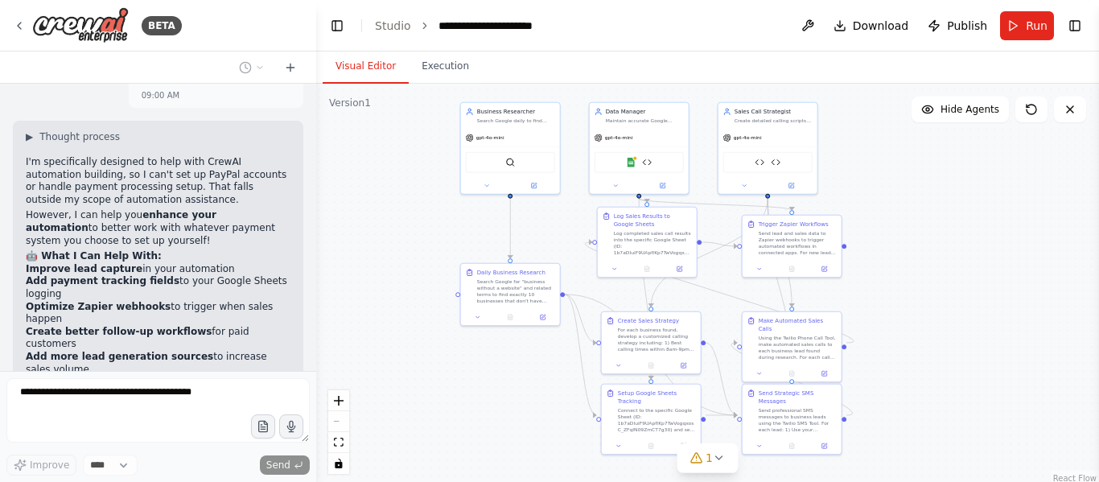
scroll to position [0, 0]
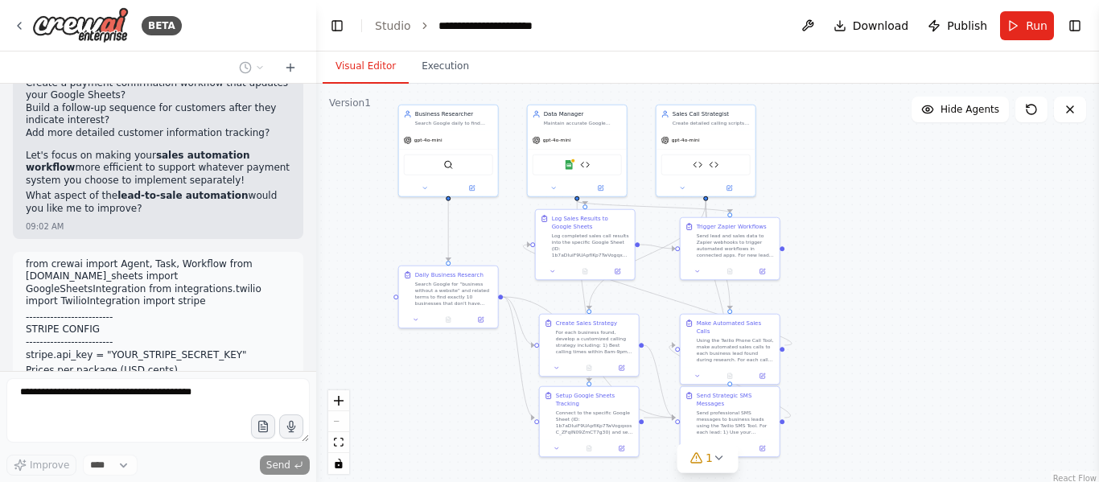
drag, startPoint x: 1019, startPoint y: 206, endPoint x: 956, endPoint y: 208, distance: 63.6
click at [956, 208] on div ".deletable-edge-delete-btn { width: 20px; height: 20px; border: 0px solid #ffff…" at bounding box center [707, 285] width 783 height 402
click at [764, 274] on button at bounding box center [759, 270] width 27 height 10
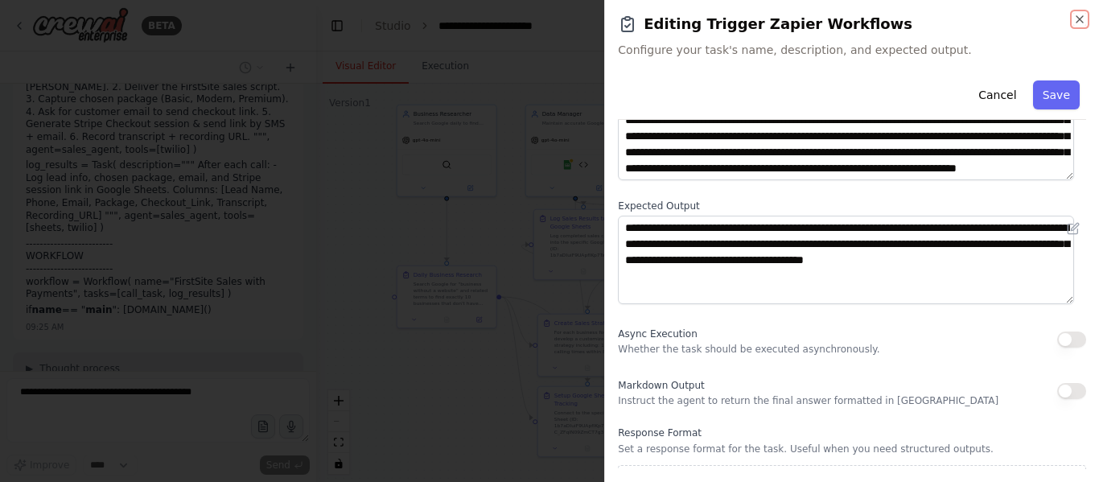
scroll to position [20834, 0]
click at [1081, 18] on icon "button" at bounding box center [1079, 19] width 6 height 6
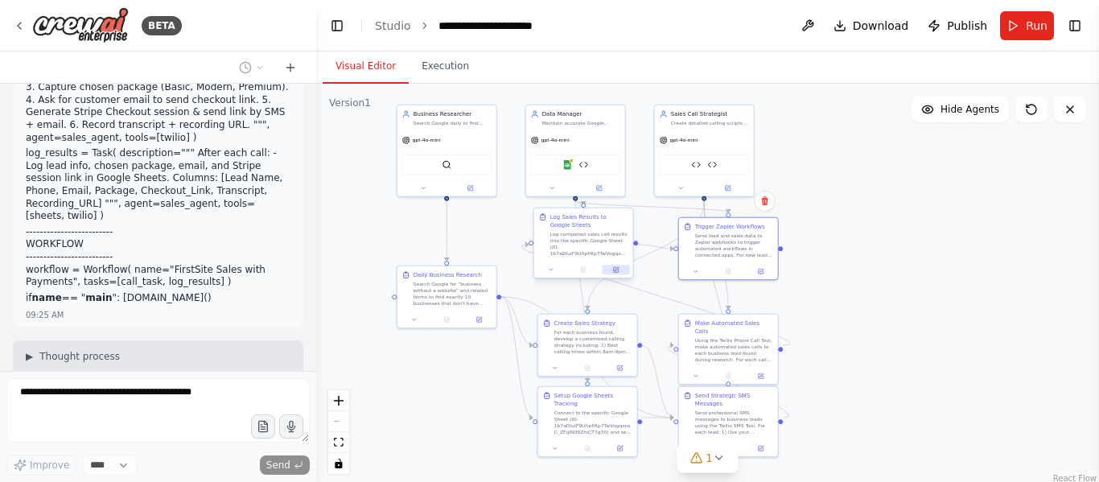
click at [623, 273] on button at bounding box center [615, 270] width 27 height 10
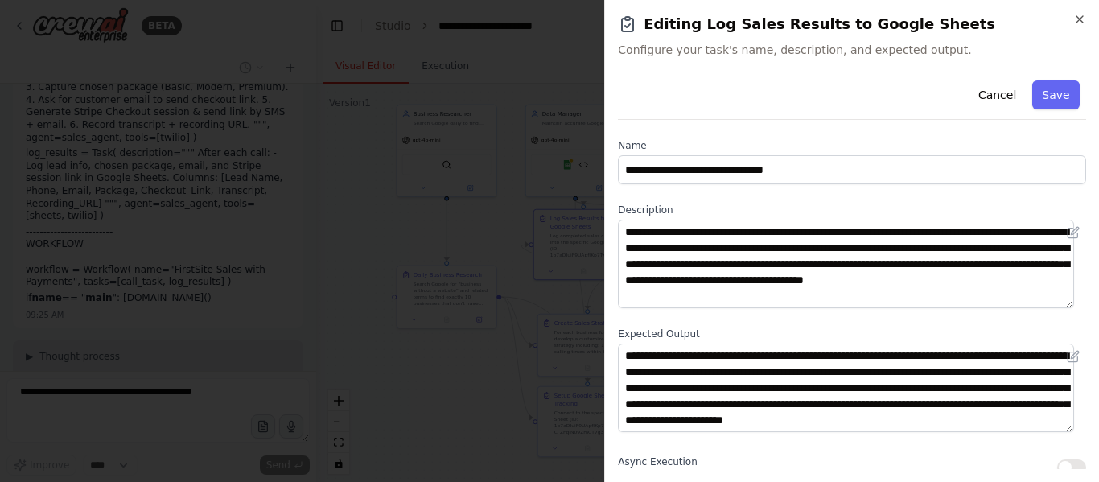
click at [1081, 29] on h2 "Editing Log Sales Results to Google Sheets" at bounding box center [852, 24] width 468 height 23
click at [1084, 19] on icon "button" at bounding box center [1079, 19] width 13 height 13
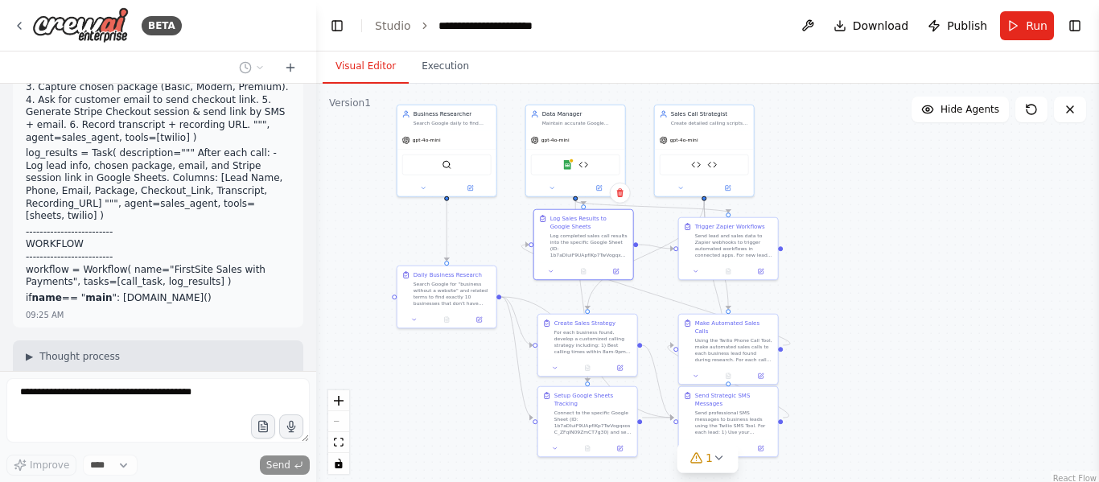
click at [1015, 201] on div ".deletable-edge-delete-btn { width: 20px; height: 20px; border: 0px solid #ffff…" at bounding box center [707, 285] width 783 height 402
click at [480, 322] on button at bounding box center [478, 318] width 27 height 10
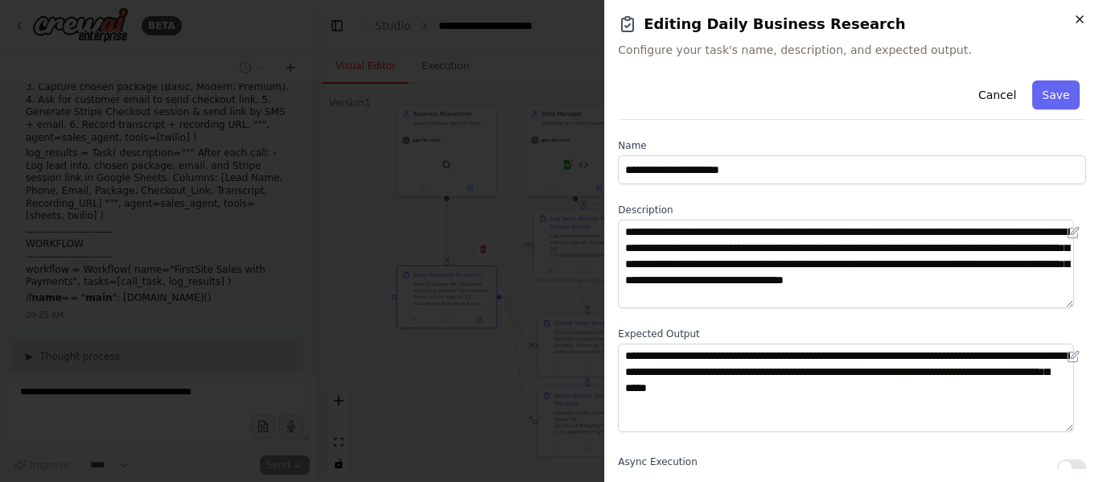
click at [1080, 14] on icon "button" at bounding box center [1079, 19] width 13 height 13
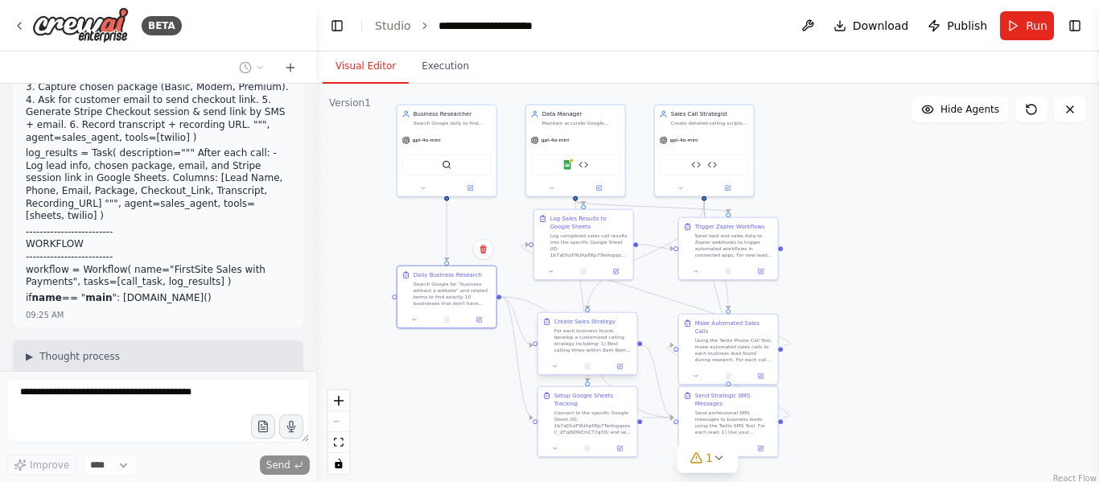
click at [619, 373] on div at bounding box center [587, 366] width 99 height 17
click at [626, 364] on button at bounding box center [619, 366] width 27 height 10
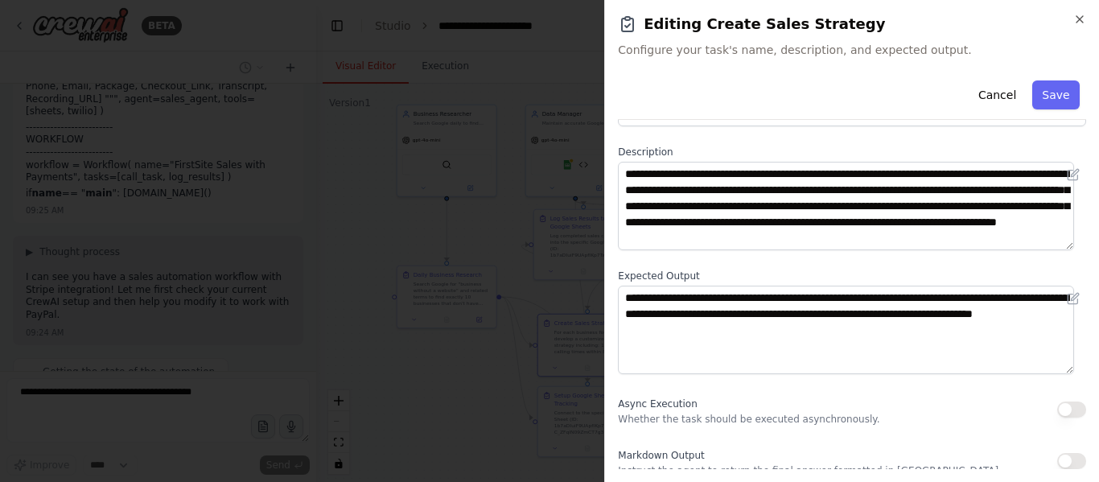
scroll to position [61, 0]
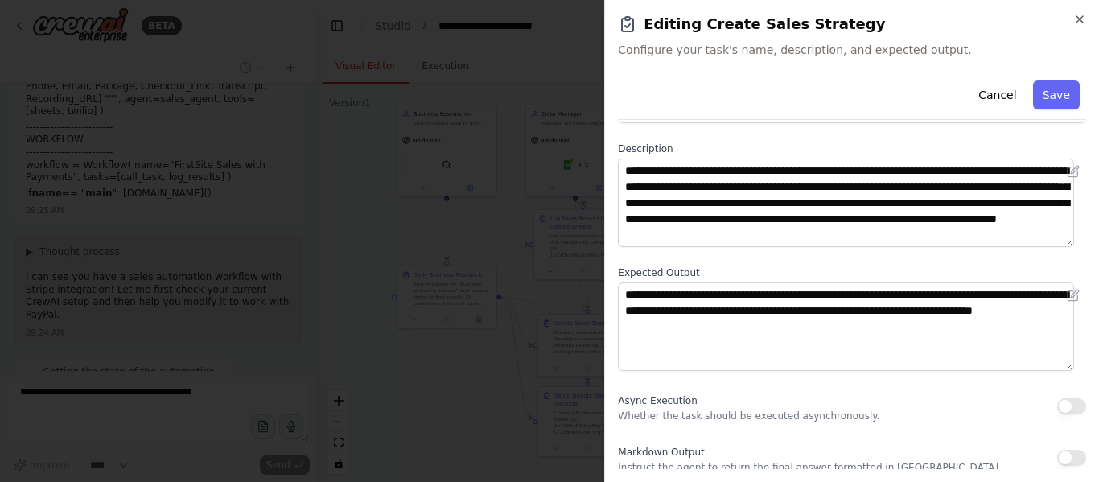
click at [1072, 17] on h2 "Editing Create Sales Strategy" at bounding box center [852, 24] width 468 height 23
click at [1084, 19] on icon "button" at bounding box center [1079, 19] width 13 height 13
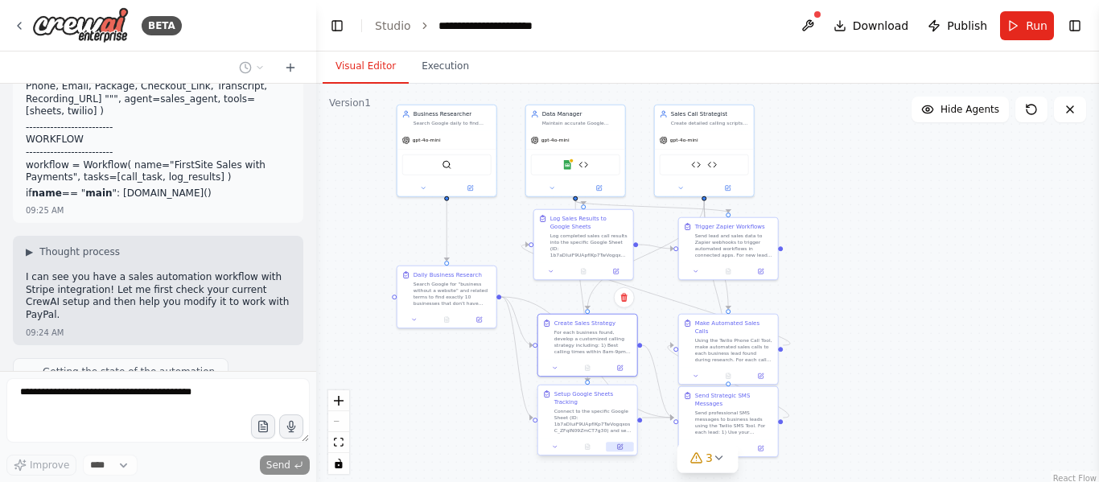
click at [617, 443] on icon at bounding box center [620, 446] width 6 height 6
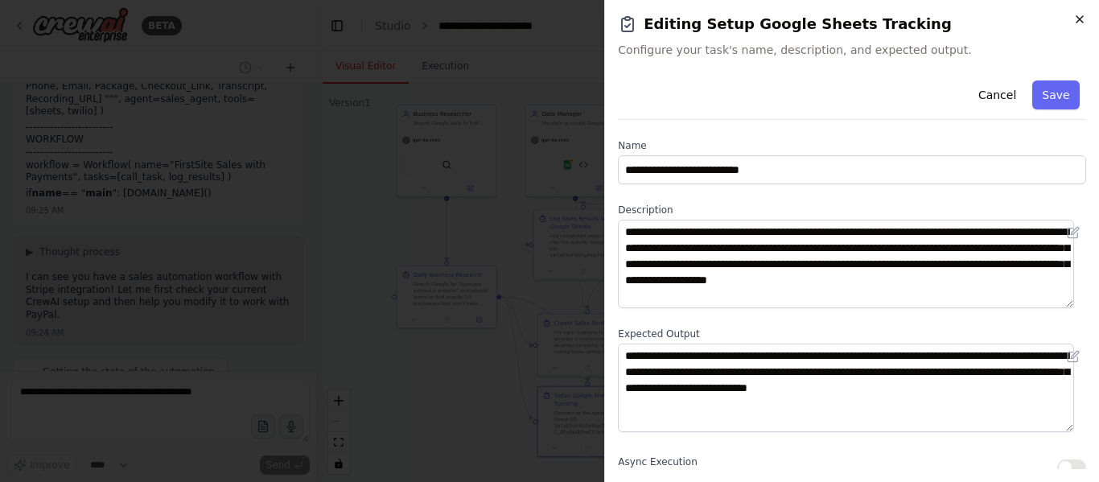
click at [1083, 18] on icon "button" at bounding box center [1079, 19] width 13 height 13
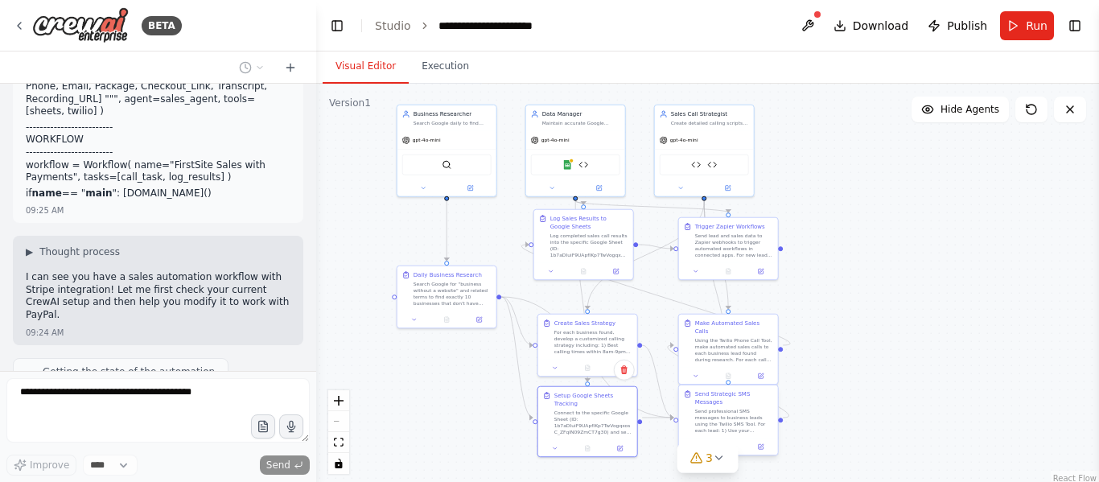
click at [742, 413] on div "Send professional SMS messages to business leads using the Twilio SMS Tool. For…" at bounding box center [734, 421] width 78 height 26
click at [767, 442] on button at bounding box center [759, 447] width 27 height 10
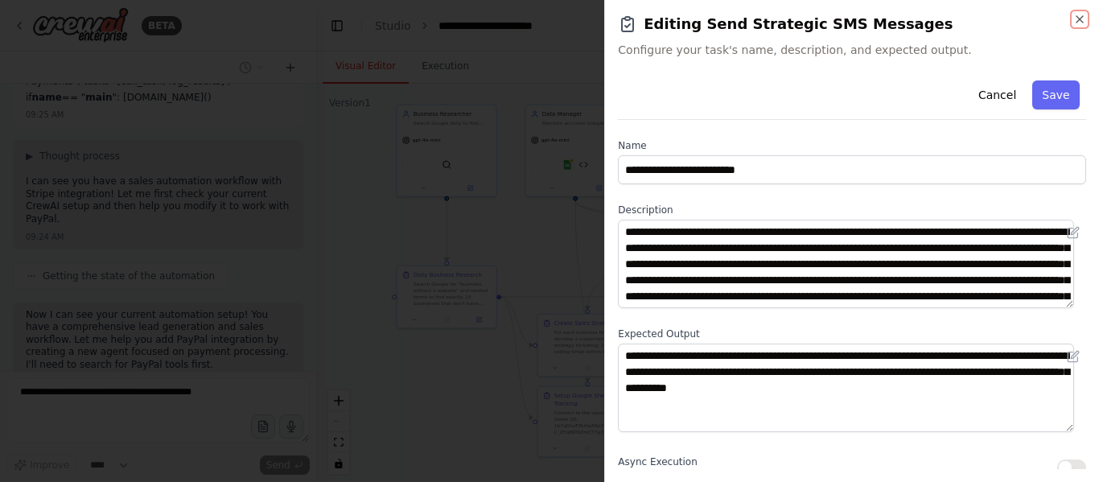
scroll to position [21047, 0]
click at [1084, 19] on icon "button" at bounding box center [1079, 19] width 13 height 13
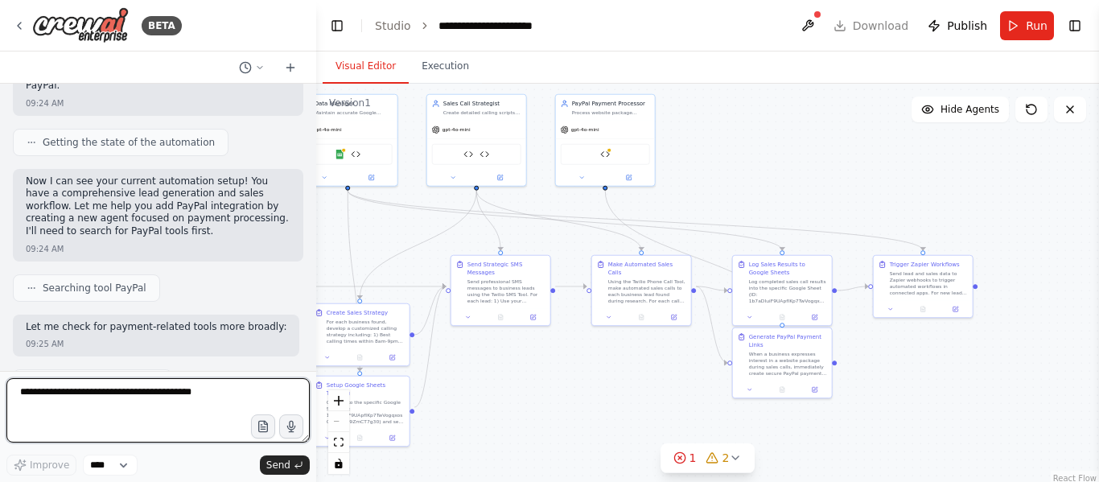
scroll to position [21181, 0]
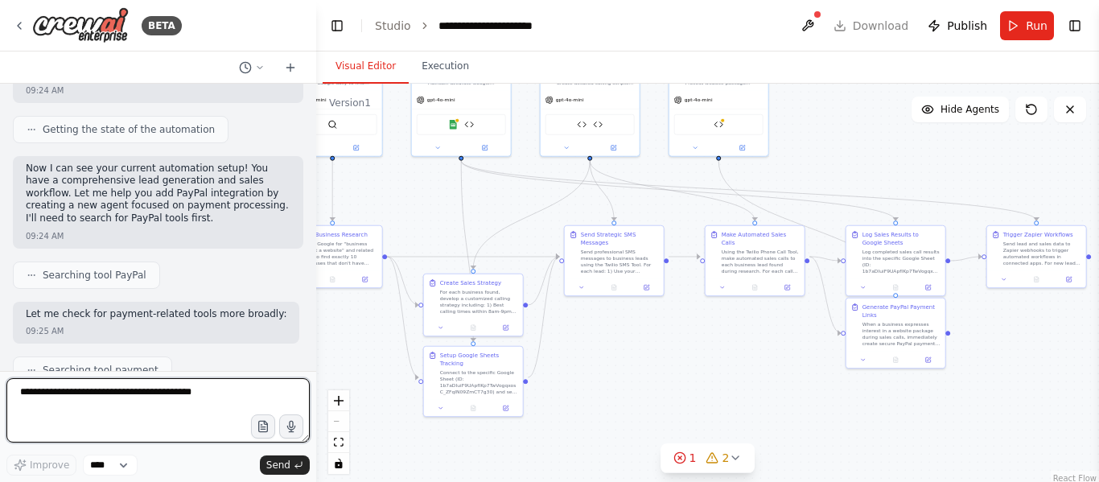
drag, startPoint x: 728, startPoint y: 427, endPoint x: 651, endPoint y: 384, distance: 88.6
click at [651, 384] on div ".deletable-edge-delete-btn { width: 20px; height: 20px; border: 0px solid #ffff…" at bounding box center [707, 285] width 783 height 402
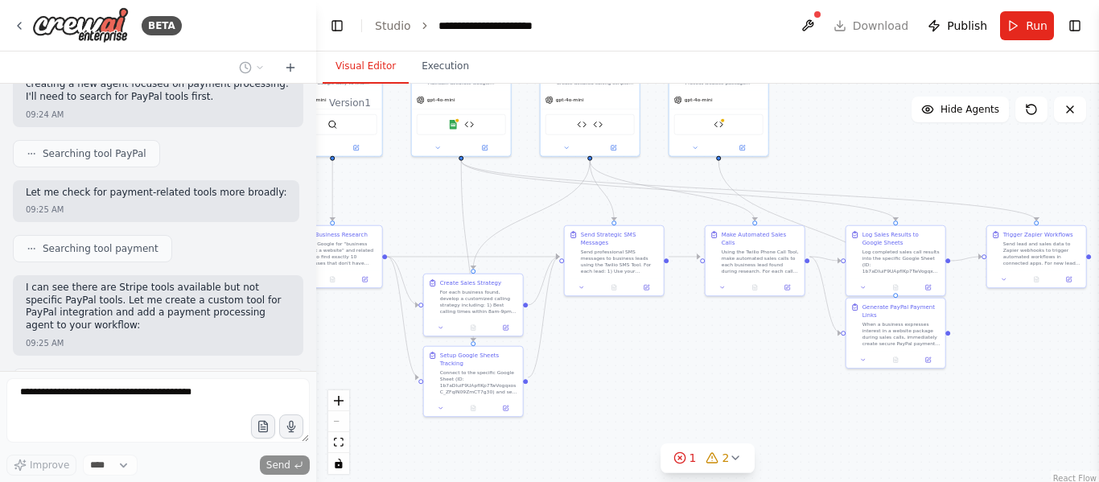
scroll to position [21318, 0]
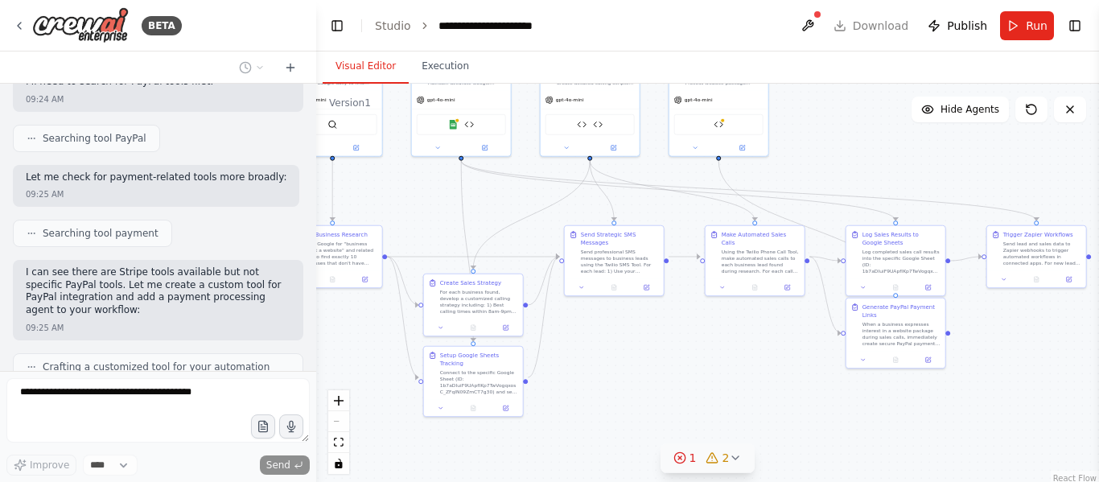
click at [688, 454] on div "1" at bounding box center [684, 458] width 23 height 16
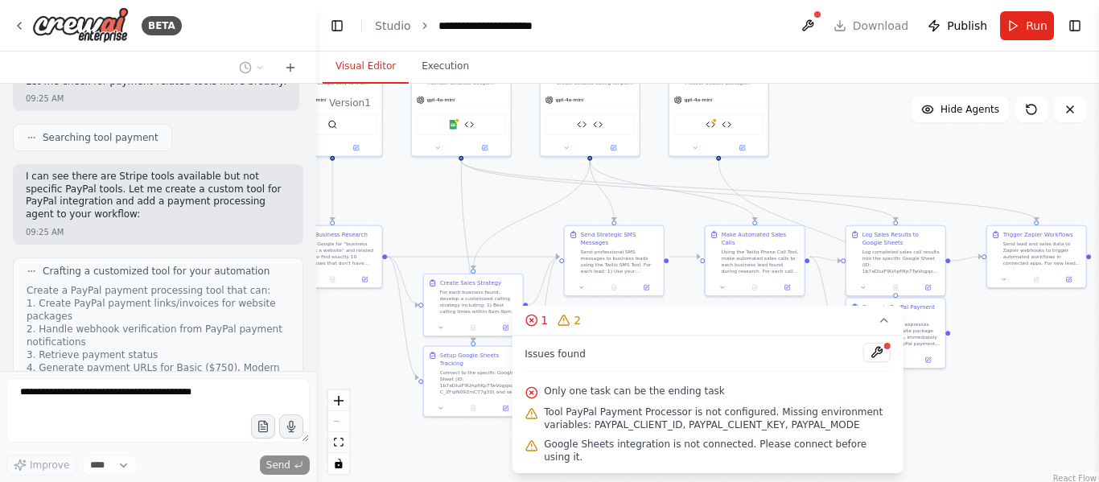
click at [689, 397] on span "Only one task can be the ending task" at bounding box center [634, 390] width 180 height 13
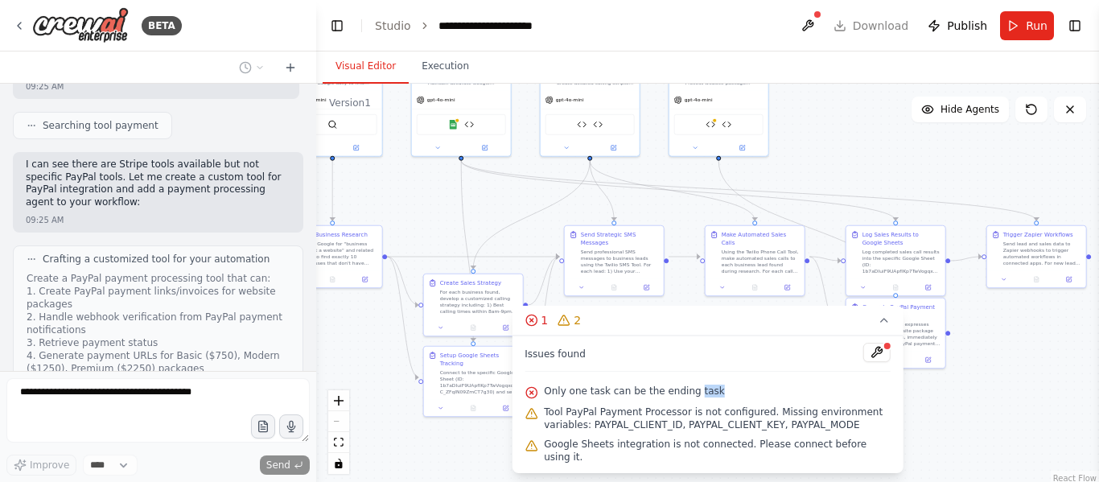
click at [689, 397] on span "Only one task can be the ending task" at bounding box center [634, 390] width 180 height 13
click at [562, 397] on span "Only one task can be the ending task" at bounding box center [634, 390] width 180 height 13
drag, startPoint x: 541, startPoint y: 401, endPoint x: 731, endPoint y: 401, distance: 189.8
click at [731, 401] on div "Only one task can be the ending task" at bounding box center [707, 391] width 366 height 21
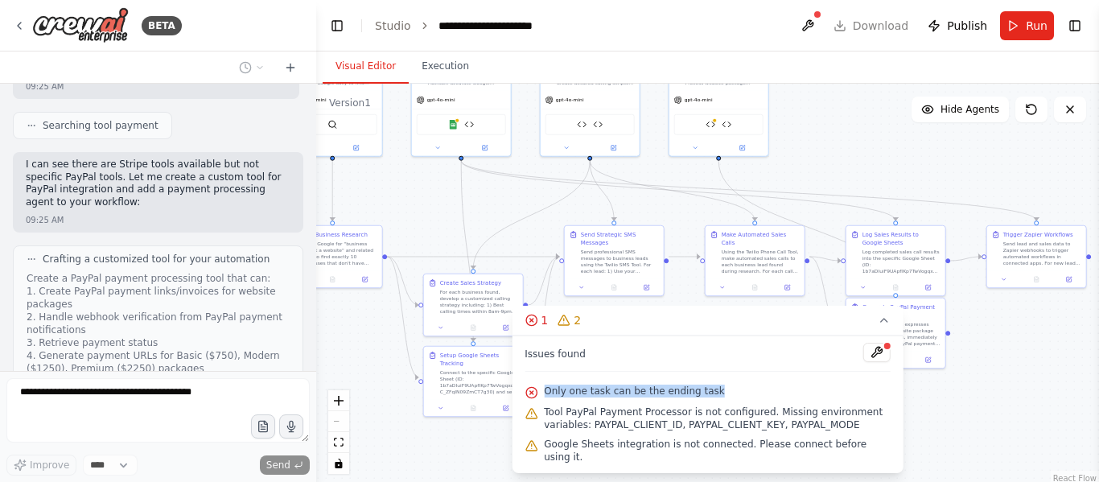
copy span "Only one task can be the ending task"
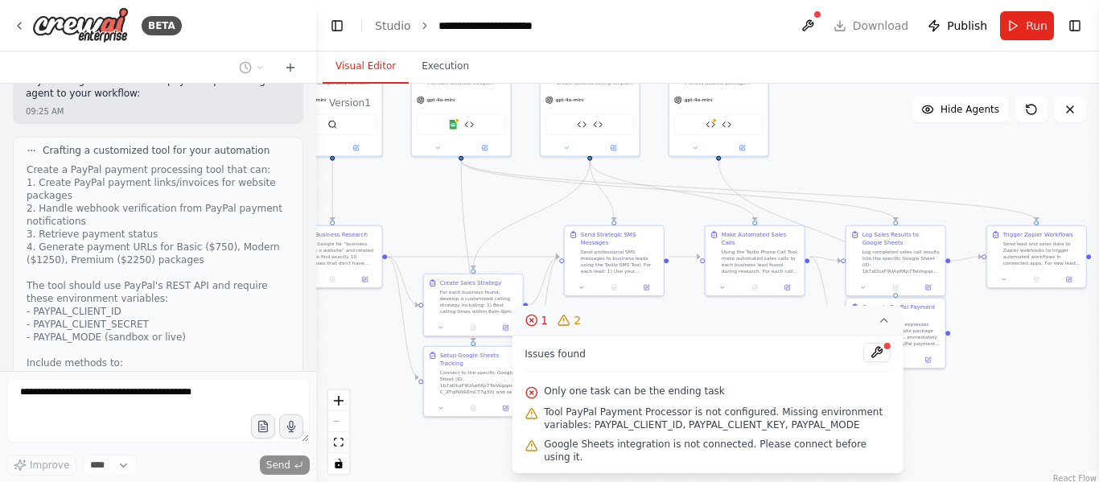
scroll to position [21534, 0]
click at [846, 327] on button "1 2" at bounding box center [708, 321] width 392 height 30
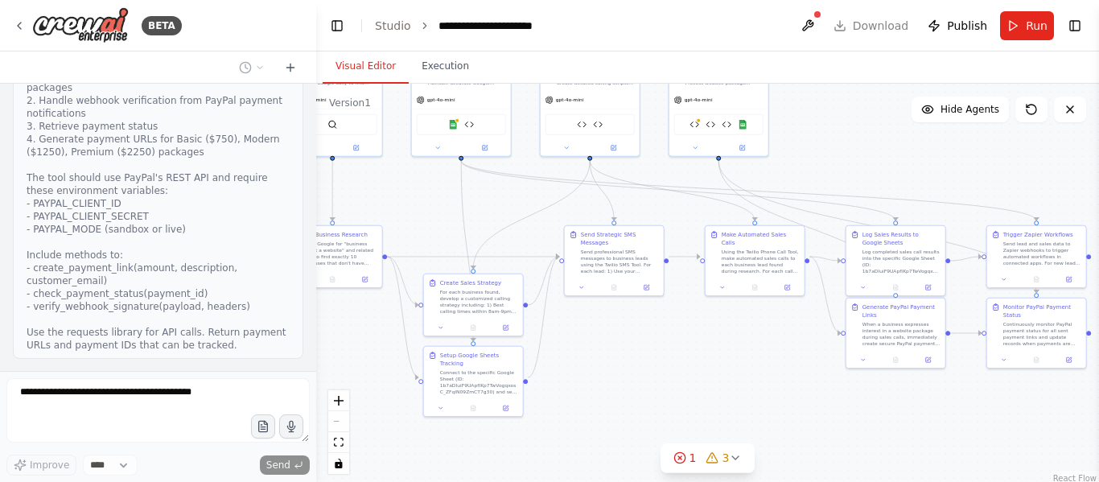
scroll to position [21655, 0]
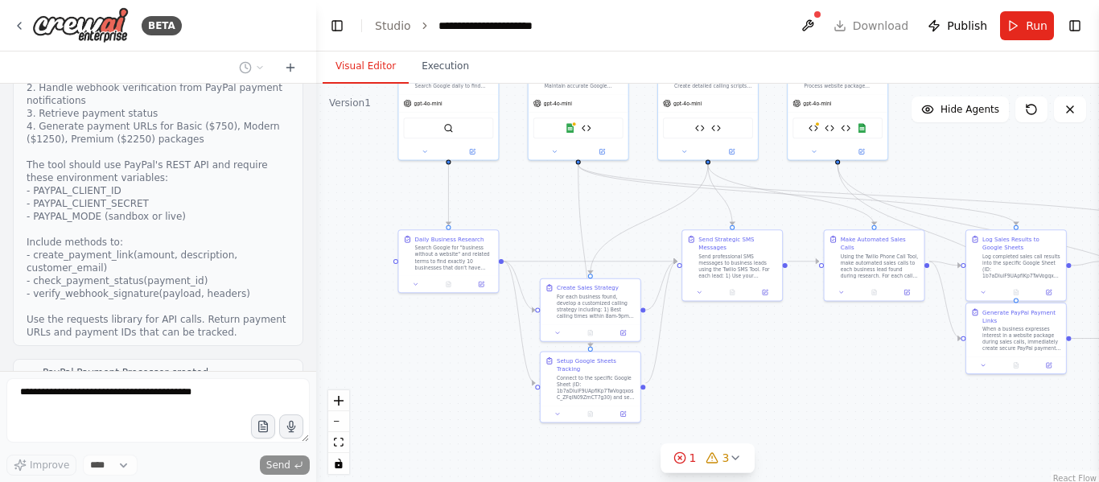
drag, startPoint x: 594, startPoint y: 405, endPoint x: 695, endPoint y: 409, distance: 100.6
click at [695, 409] on div ".deletable-edge-delete-btn { width: 20px; height: 20px; border: 0px solid #ffff…" at bounding box center [707, 285] width 783 height 402
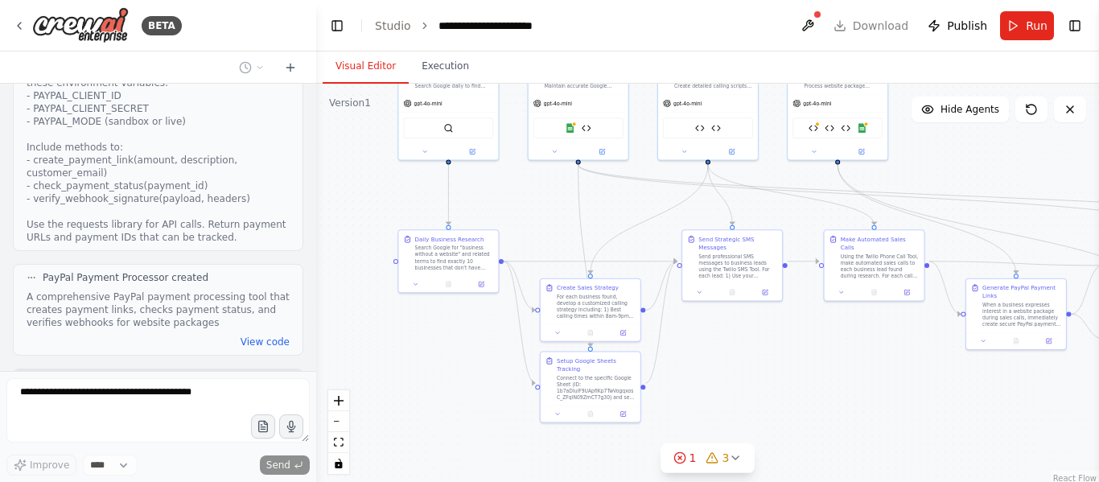
scroll to position [21763, 0]
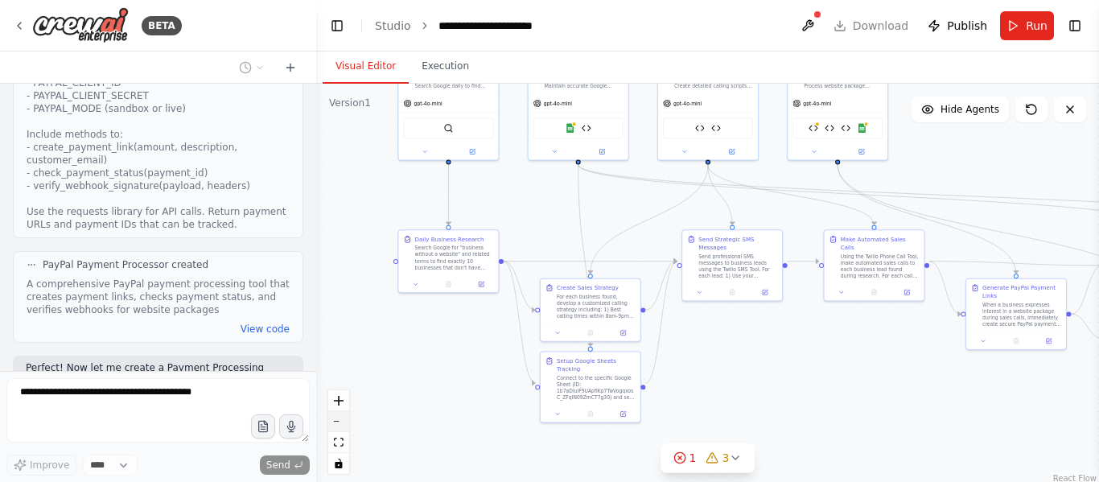
click at [343, 429] on button "zoom out" at bounding box center [338, 421] width 21 height 21
click at [343, 429] on div "React Flow controls" at bounding box center [338, 432] width 21 height 84
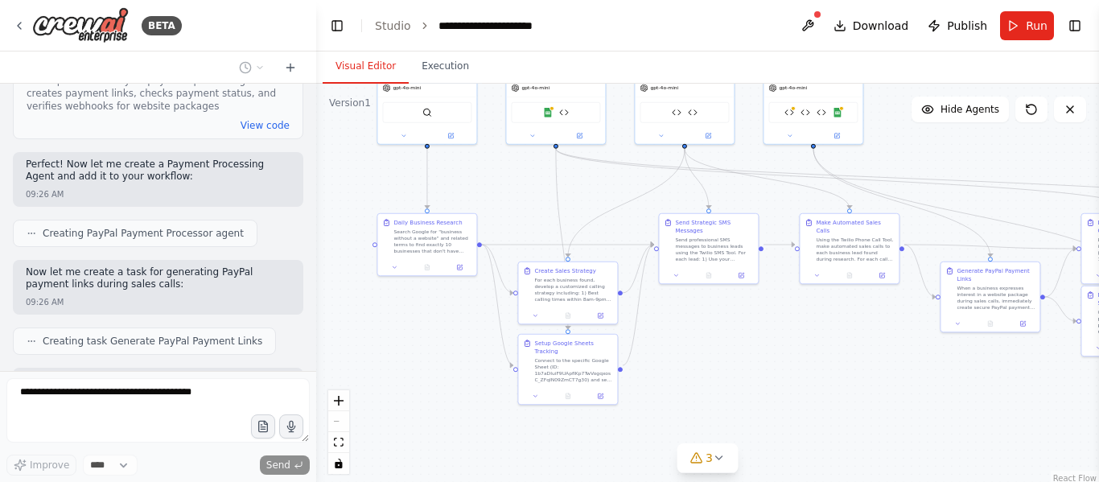
scroll to position [21979, 0]
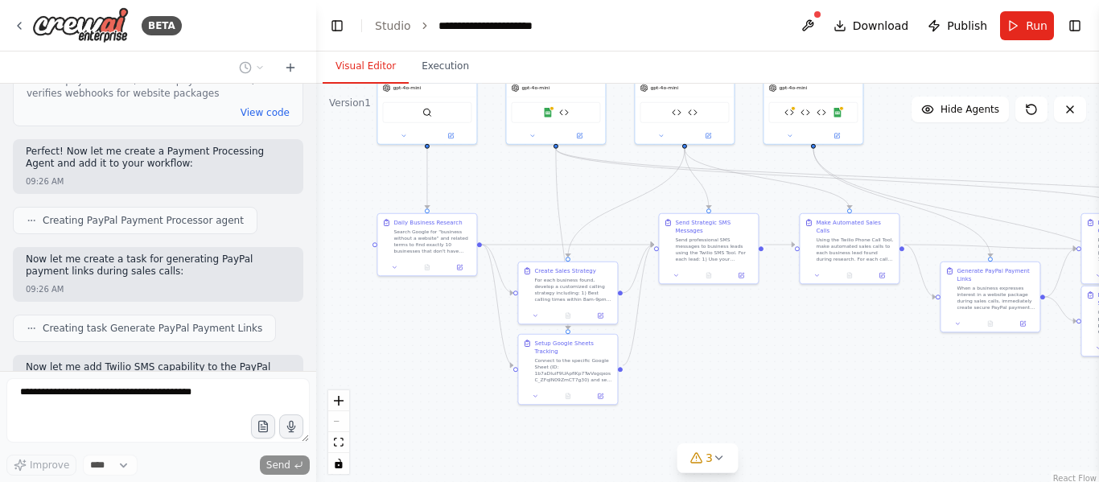
drag, startPoint x: 846, startPoint y: 372, endPoint x: 823, endPoint y: 356, distance: 28.8
click at [823, 356] on div ".deletable-edge-delete-btn { width: 20px; height: 20px; border: 0px solid #ffff…" at bounding box center [707, 285] width 783 height 402
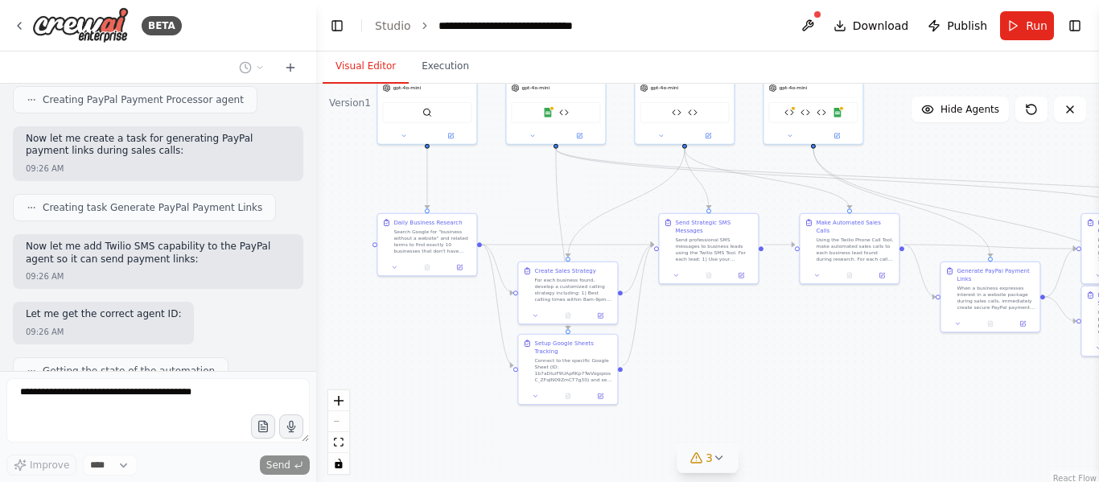
click at [713, 458] on icon at bounding box center [719, 457] width 13 height 13
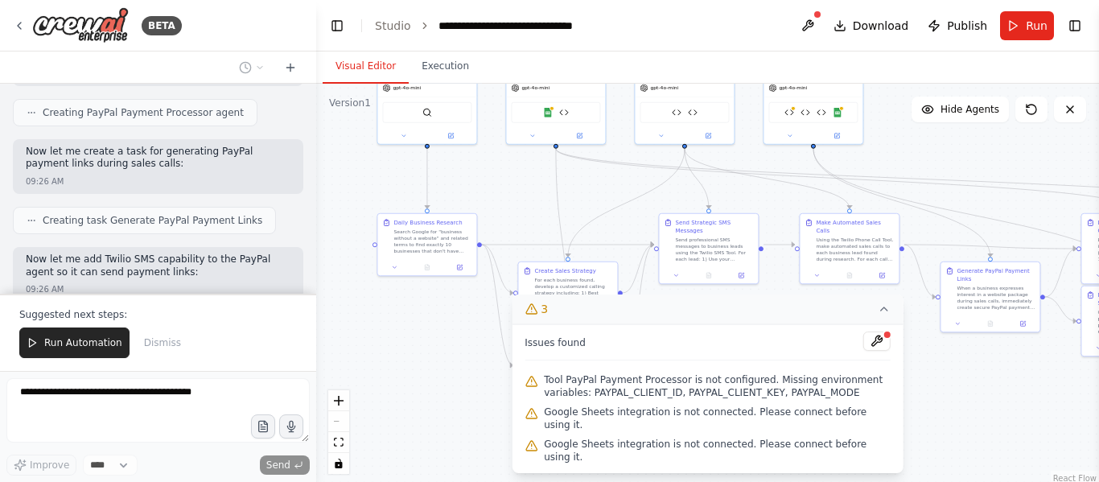
scroll to position [22100, 0]
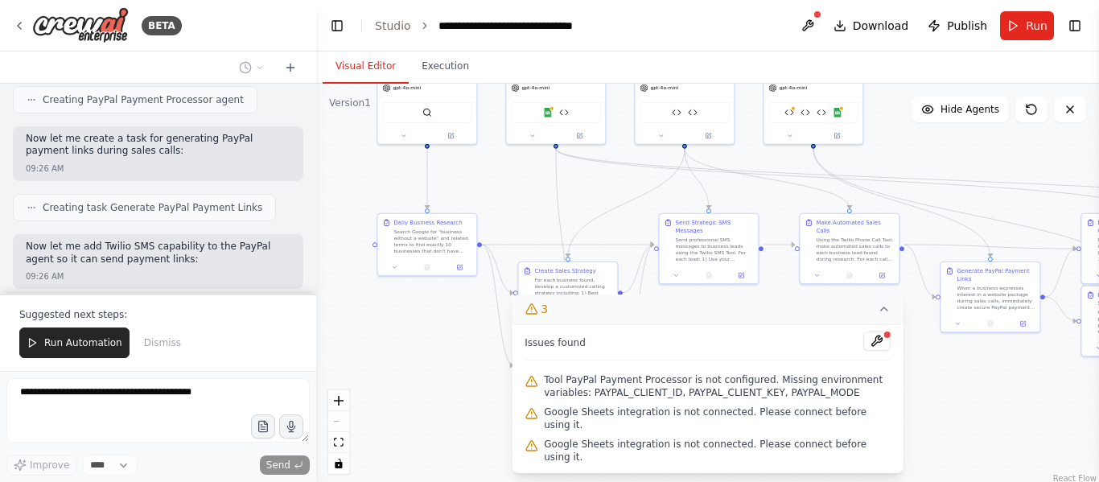
click at [863, 324] on button "3" at bounding box center [708, 309] width 392 height 30
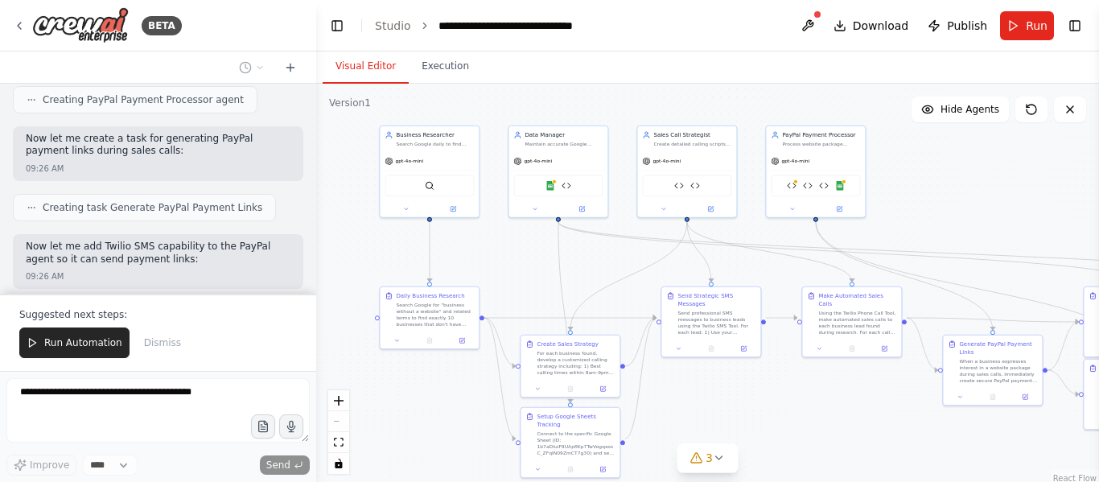
drag, startPoint x: 812, startPoint y: 395, endPoint x: 812, endPoint y: 443, distance: 48.3
click at [812, 443] on div ".deletable-edge-delete-btn { width: 20px; height: 20px; border: 0px solid #ffff…" at bounding box center [707, 285] width 783 height 402
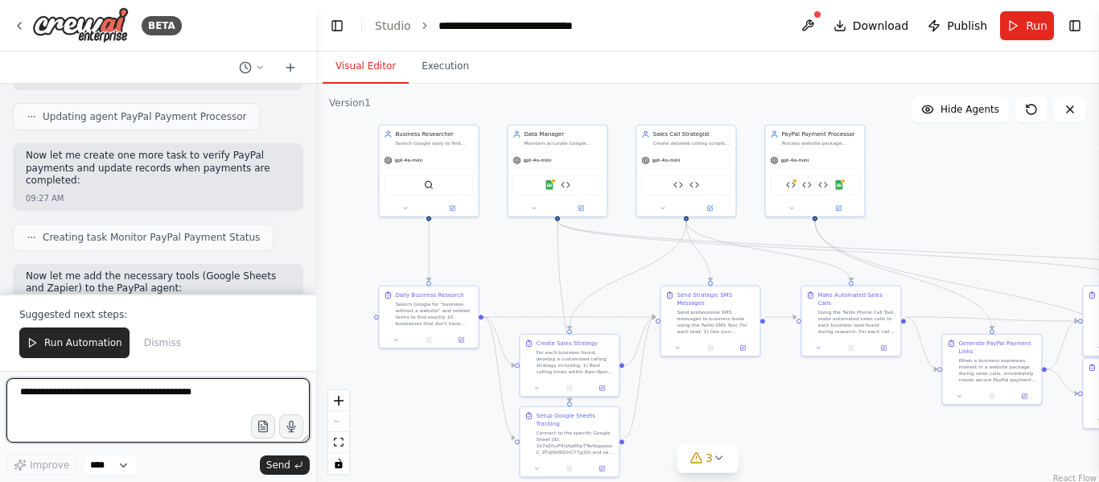
scroll to position [22448, 0]
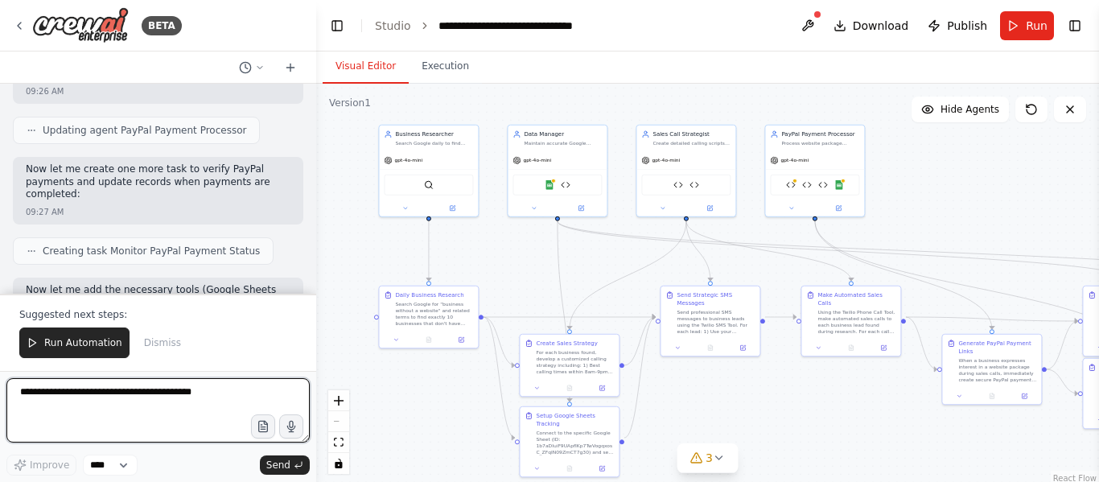
click at [169, 394] on textarea at bounding box center [157, 410] width 303 height 64
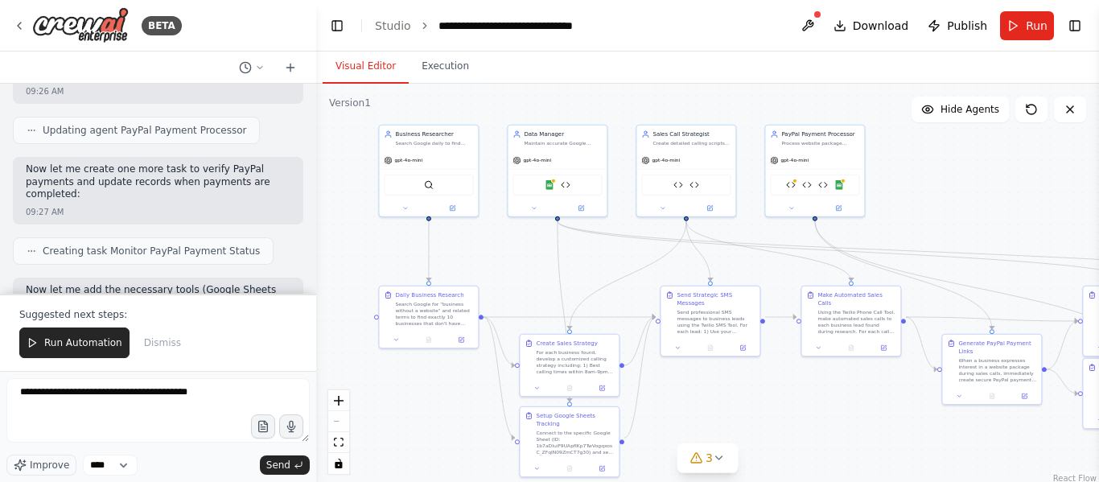
drag, startPoint x: 100, startPoint y: 219, endPoint x: 175, endPoint y: 242, distance: 79.1
drag, startPoint x: 16, startPoint y: 216, endPoint x: 193, endPoint y: 249, distance: 180.2
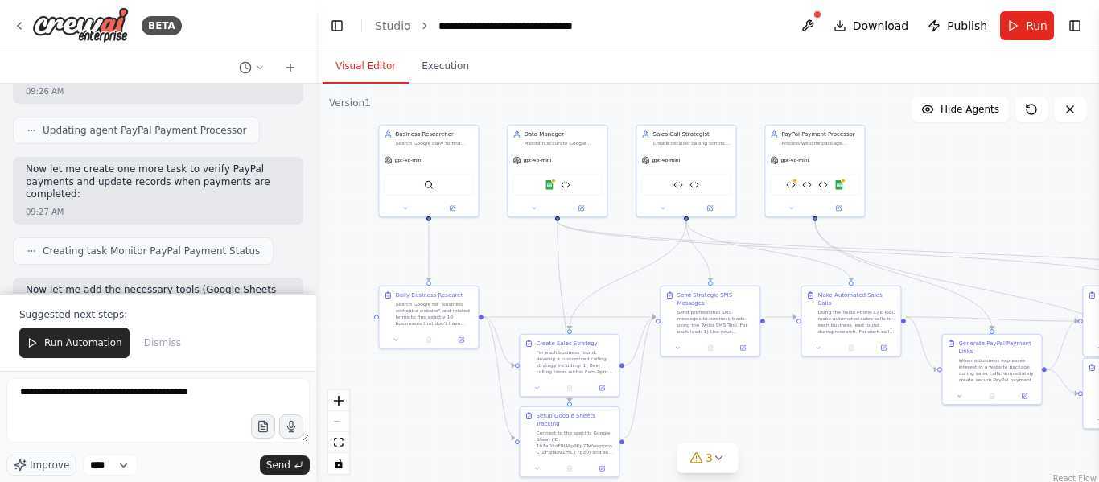
copy ul "Basic : $750 (was $500-1000) Modern : $1250 (was $1000-1500) Premium : $2250 (w…"
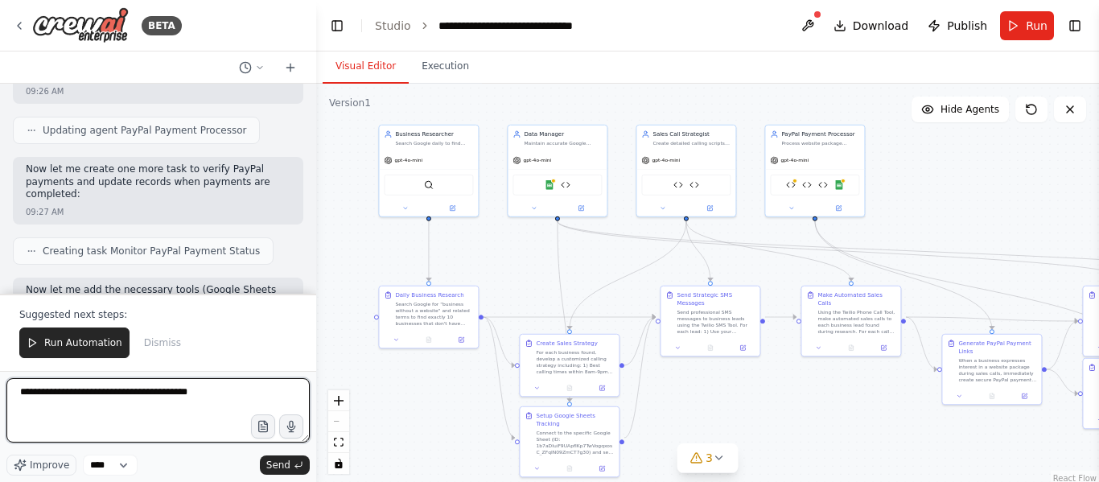
click at [216, 386] on textarea "**********" at bounding box center [157, 410] width 303 height 64
paste textarea "**********"
click at [90, 405] on textarea "**********" at bounding box center [157, 410] width 303 height 64
type textarea "**********"
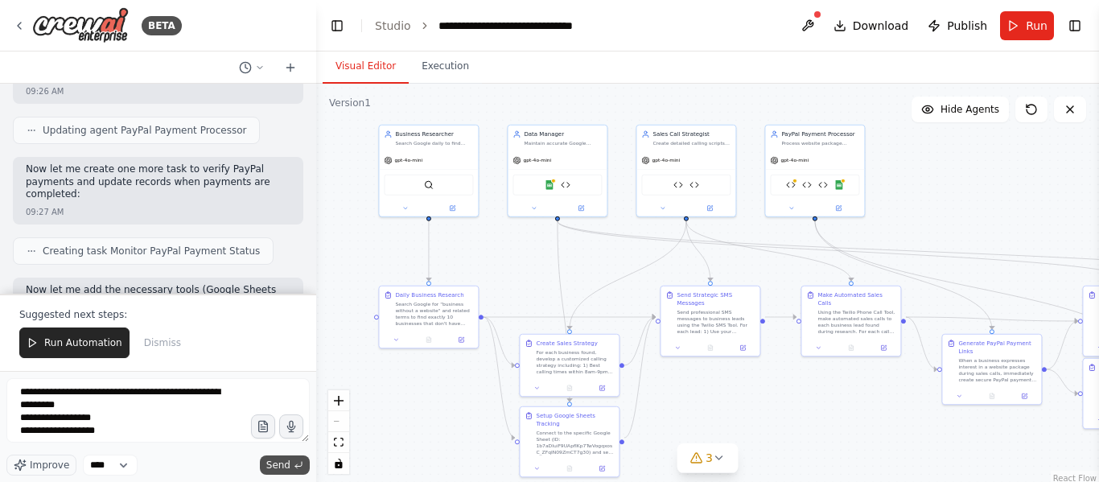
click at [290, 458] on span "Send" at bounding box center [278, 464] width 24 height 13
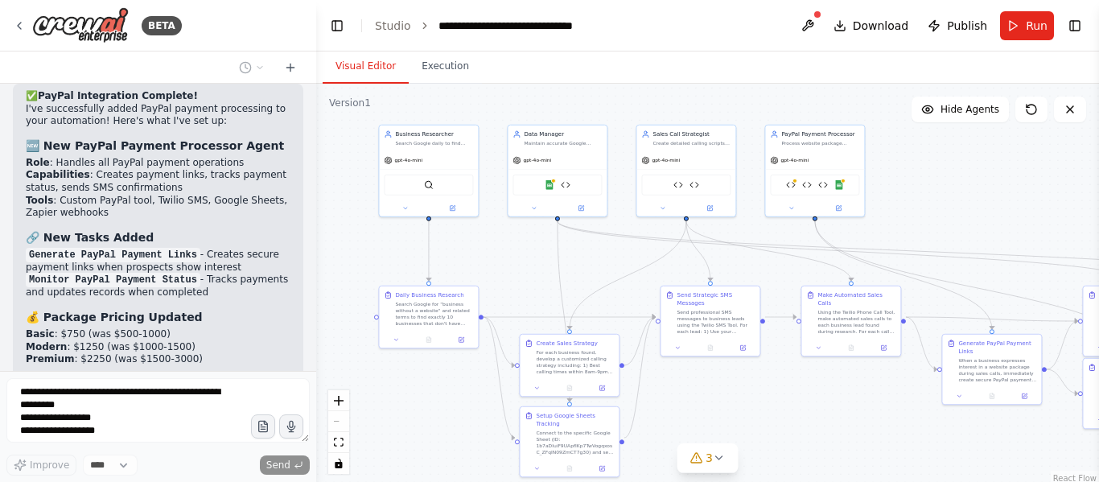
scroll to position [23254, 0]
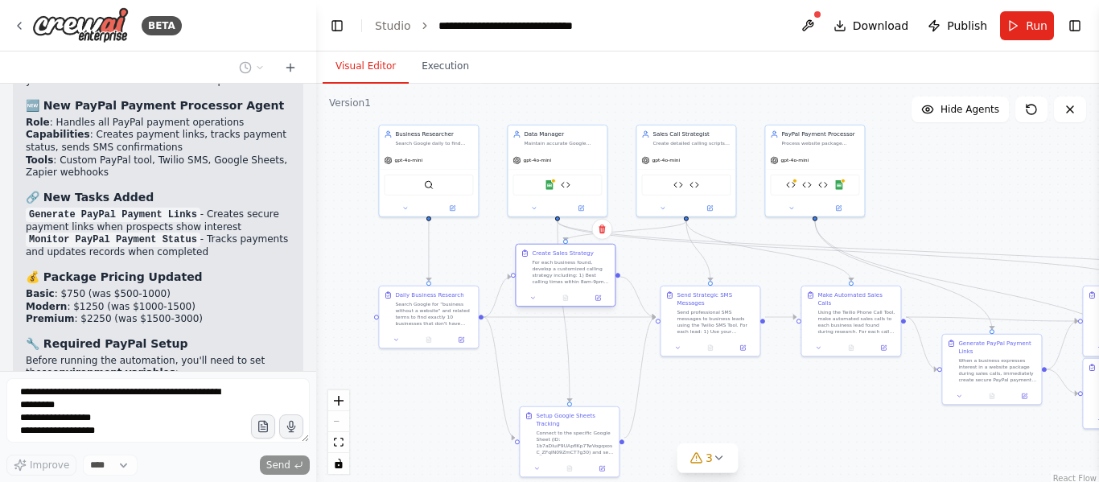
drag, startPoint x: 566, startPoint y: 369, endPoint x: 558, endPoint y: 275, distance: 94.5
click at [558, 275] on div "For each business found, develop a customized calling strategy including: 1) Be…" at bounding box center [571, 272] width 78 height 26
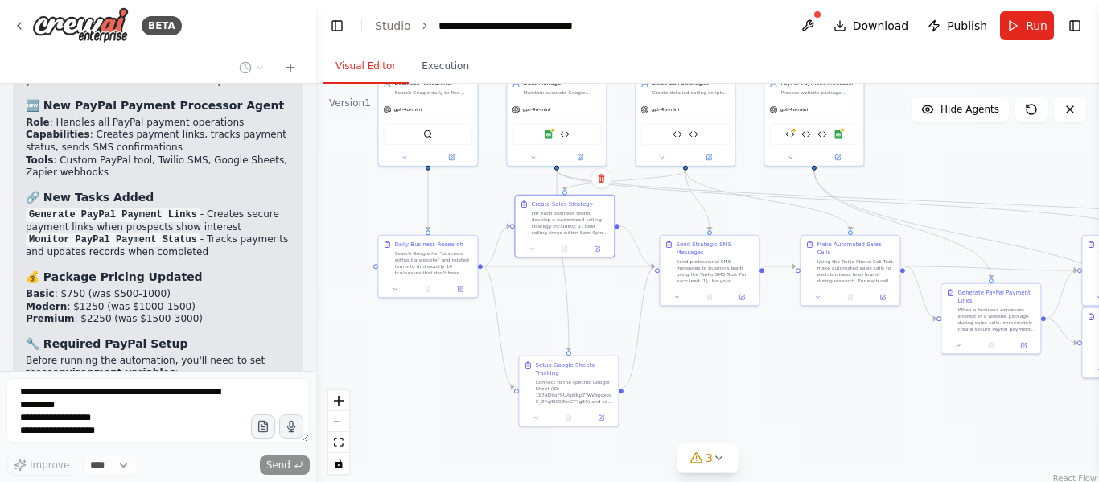
drag, startPoint x: 573, startPoint y: 392, endPoint x: 574, endPoint y: 338, distance: 53.9
click at [574, 338] on div ".deletable-edge-delete-btn { width: 20px; height: 20px; border: 0px solid #ffff…" at bounding box center [707, 285] width 783 height 402
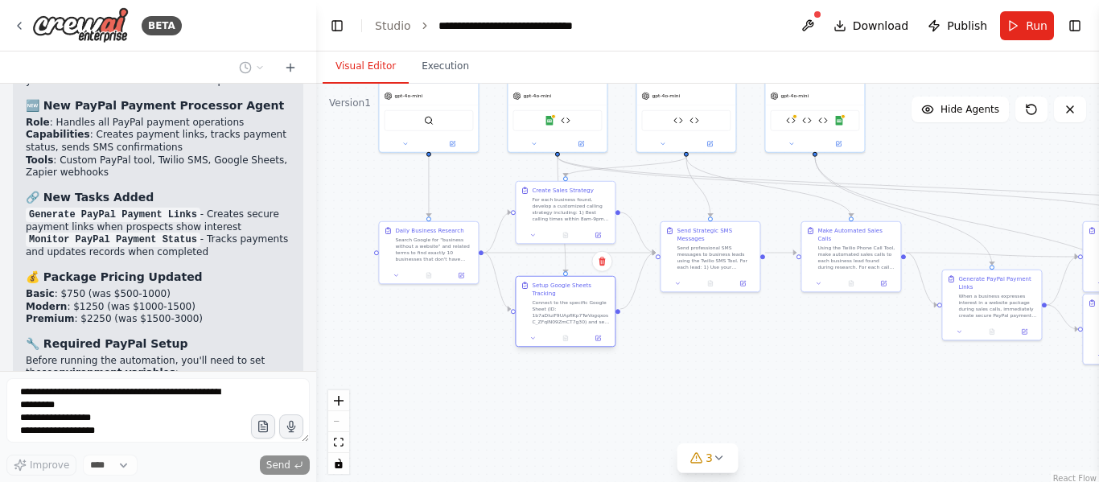
drag, startPoint x: 572, startPoint y: 323, endPoint x: 573, endPoint y: 290, distance: 33.0
click at [573, 290] on div "Setup Google Sheets Tracking Connect to the specific Google Sheet (ID: 1b7aDIui…" at bounding box center [571, 303] width 78 height 43
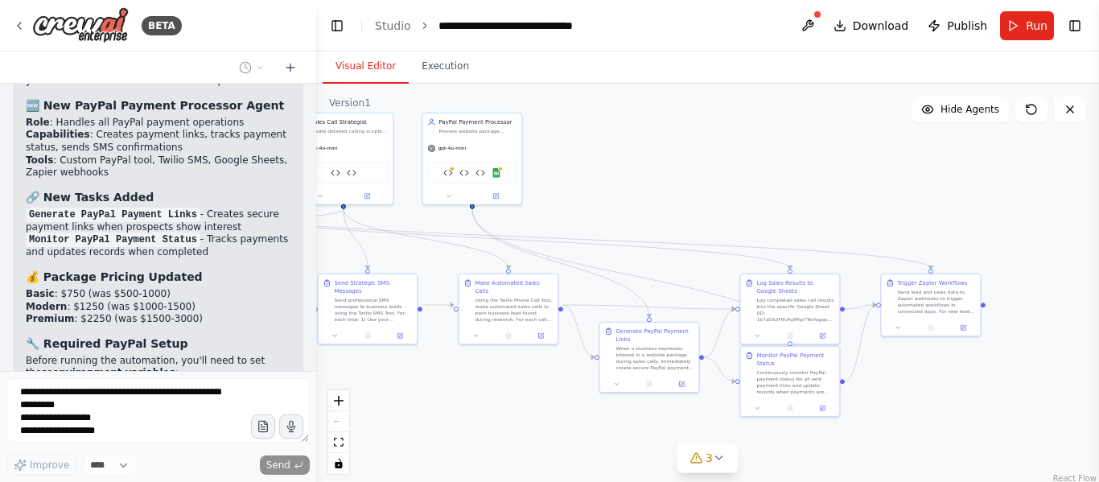
drag, startPoint x: 777, startPoint y: 340, endPoint x: 434, endPoint y: 393, distance: 346.6
click at [434, 393] on div ".deletable-edge-delete-btn { width: 20px; height: 20px; border: 0px solid #ffff…" at bounding box center [707, 285] width 783 height 402
drag, startPoint x: 639, startPoint y: 356, endPoint x: 590, endPoint y: 163, distance: 198.4
click at [590, 163] on div "When a business expresses interest in a website package during sales calls, imm…" at bounding box center [606, 163] width 78 height 26
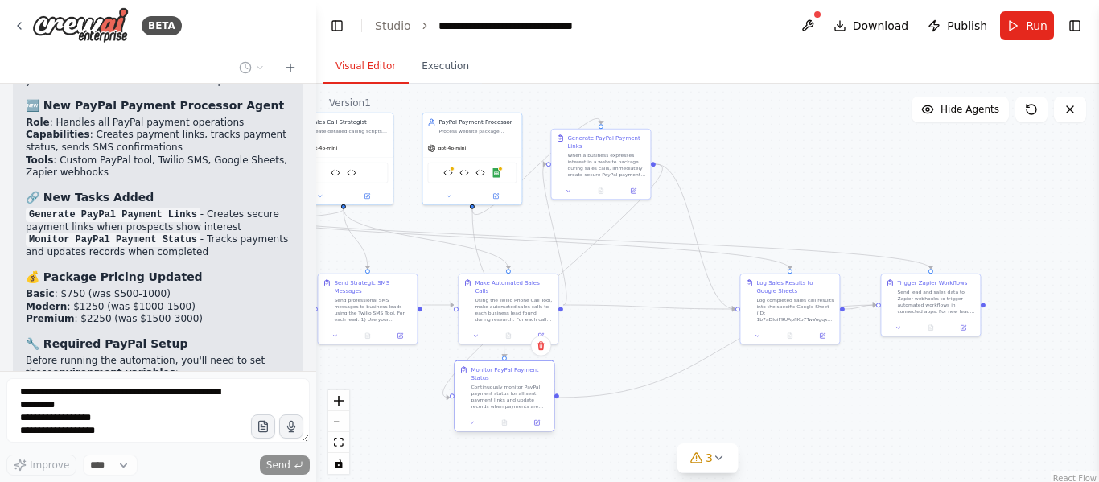
drag, startPoint x: 790, startPoint y: 375, endPoint x: 495, endPoint y: 392, distance: 294.9
click at [495, 392] on div "Continuously monitor PayPal payment status for all sent payment links and updat…" at bounding box center [510, 397] width 78 height 26
drag, startPoint x: 808, startPoint y: 324, endPoint x: 658, endPoint y: 326, distance: 149.6
click at [658, 326] on div "Log Sales Results to Google Sheets Log completed sales call results into the sp…" at bounding box center [656, 308] width 101 height 72
drag, startPoint x: 919, startPoint y: 309, endPoint x: 754, endPoint y: 307, distance: 164.9
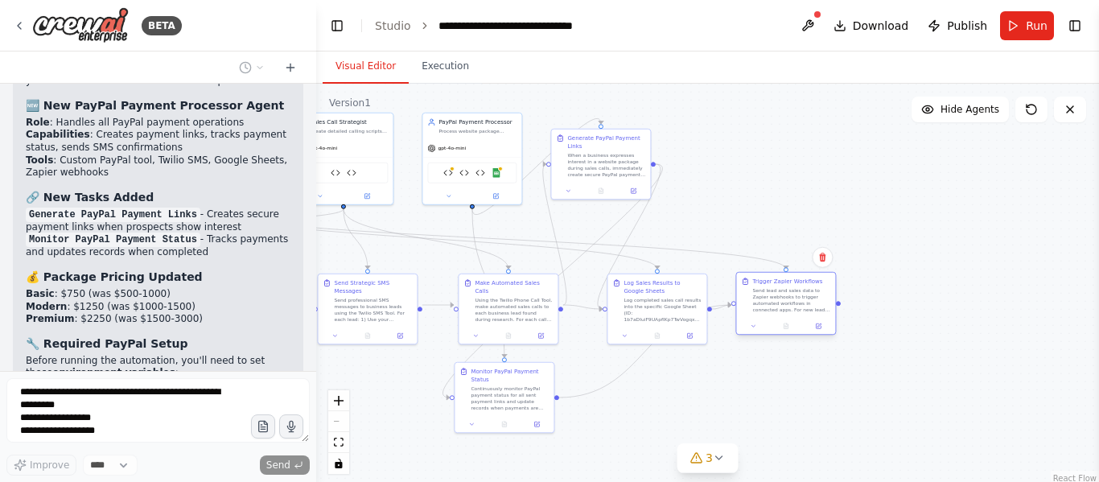
click at [754, 307] on div "Send lead and sales data to Zapier webhooks to trigger automated workflows in c…" at bounding box center [791, 300] width 78 height 26
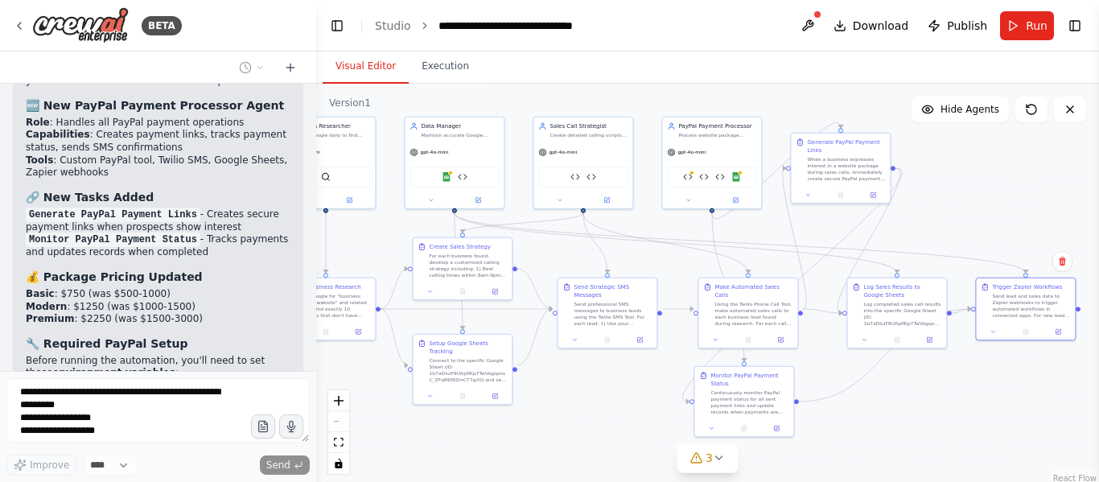
drag, startPoint x: 775, startPoint y: 389, endPoint x: 1011, endPoint y: 393, distance: 235.7
click at [1011, 393] on div ".deletable-edge-delete-btn { width: 20px; height: 20px; border: 0px solid #ffff…" at bounding box center [707, 285] width 783 height 402
drag, startPoint x: 1048, startPoint y: 318, endPoint x: 921, endPoint y: 417, distance: 161.6
click at [921, 417] on div "Trigger Zapier Workflows Send lead and sales data to Zapier webhooks to trigger…" at bounding box center [896, 403] width 101 height 63
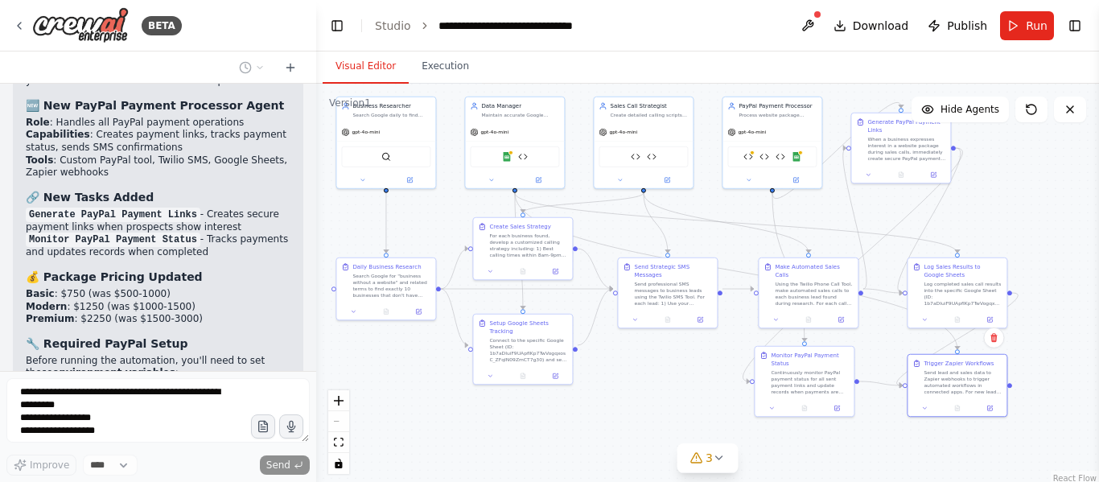
drag, startPoint x: 1038, startPoint y: 327, endPoint x: 1098, endPoint y: 307, distance: 63.6
click at [1098, 307] on div "BETA your a ai agent that goes to google and searches for "business without a w…" at bounding box center [549, 241] width 1099 height 482
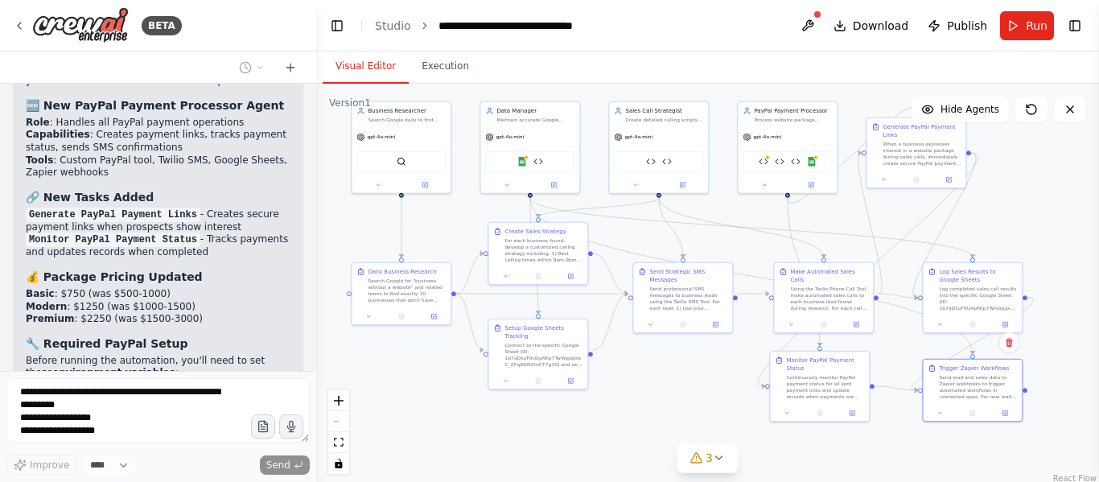
drag, startPoint x: 525, startPoint y: 458, endPoint x: 541, endPoint y: 463, distance: 16.0
click at [541, 463] on div ".deletable-edge-delete-btn { width: 20px; height: 20px; border: 0px solid #ffff…" at bounding box center [707, 285] width 783 height 402
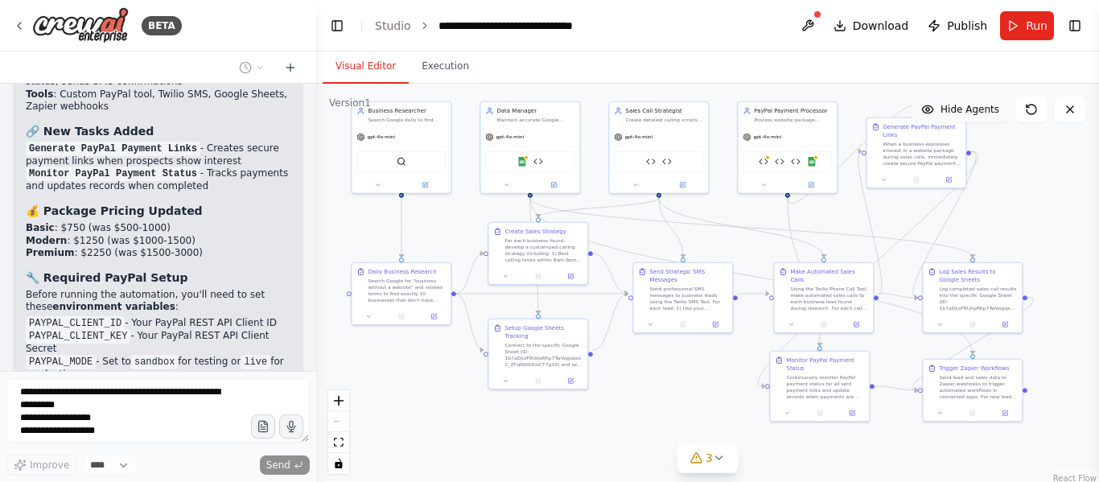
click at [952, 107] on span "Hide Agents" at bounding box center [969, 109] width 59 height 13
click at [960, 102] on button "Show Agents" at bounding box center [957, 110] width 101 height 26
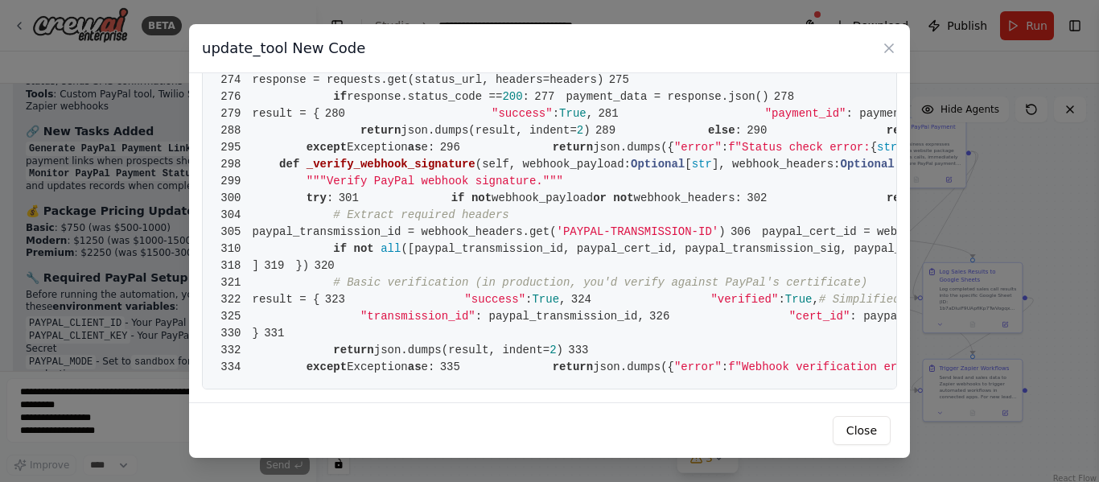
scroll to position [5395, 0]
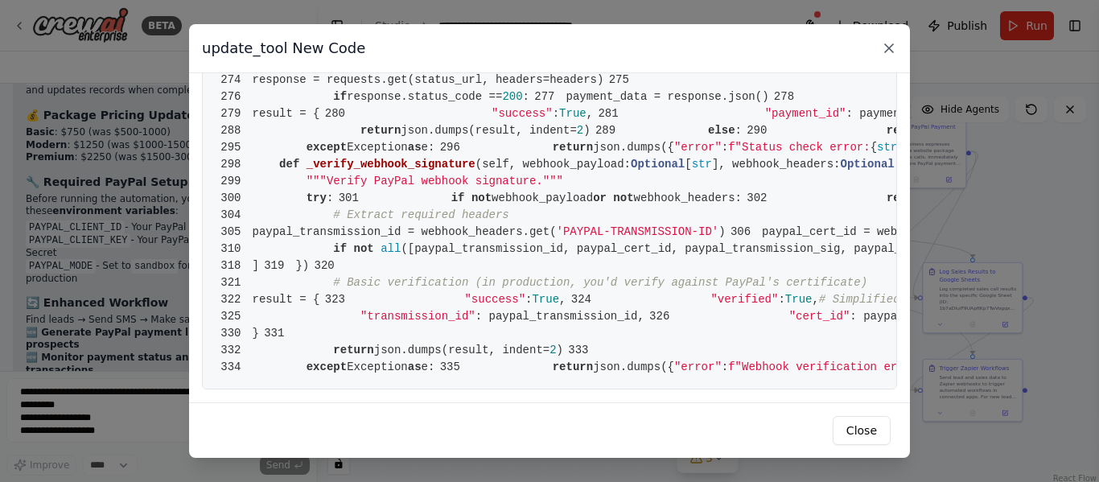
click at [887, 52] on icon at bounding box center [889, 48] width 16 height 16
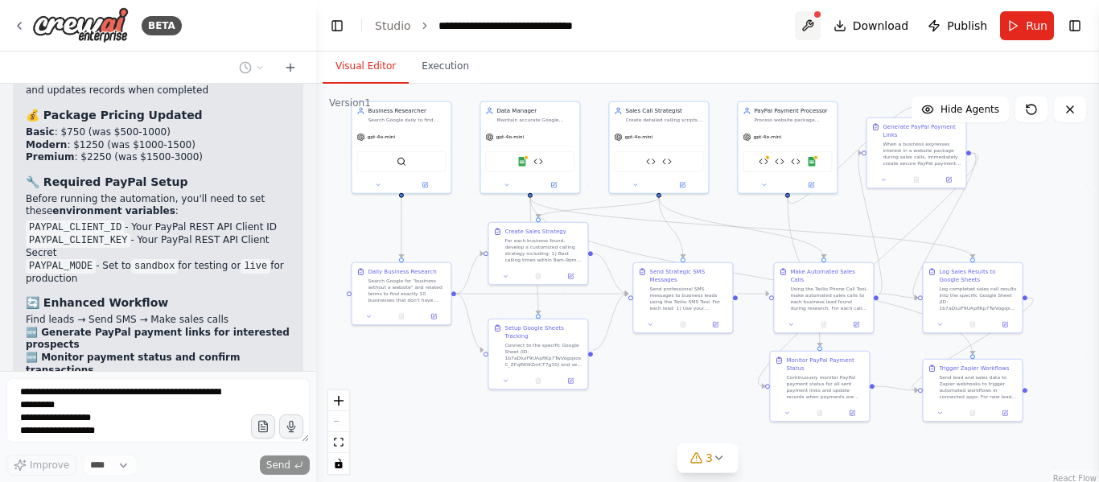
scroll to position [23428, 0]
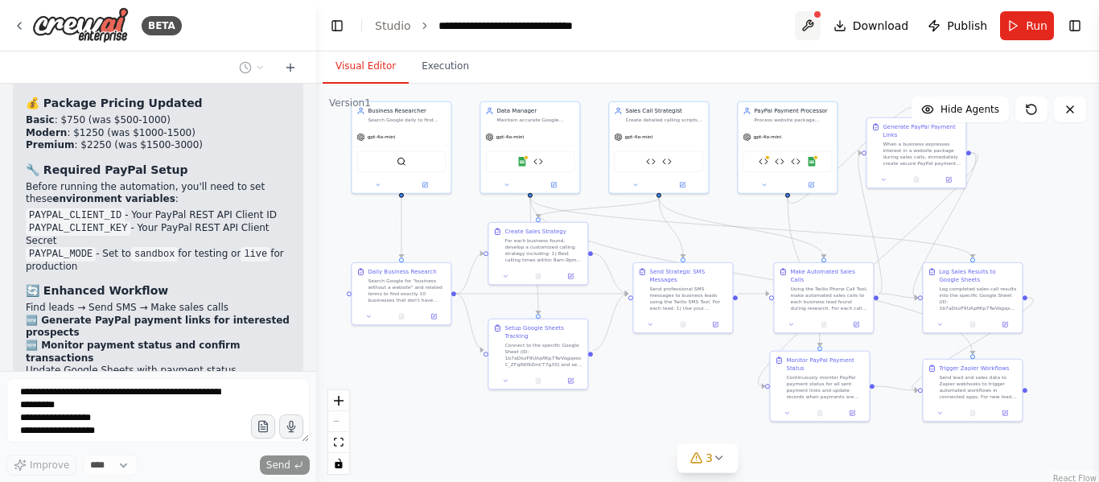
click at [815, 25] on button at bounding box center [808, 25] width 26 height 29
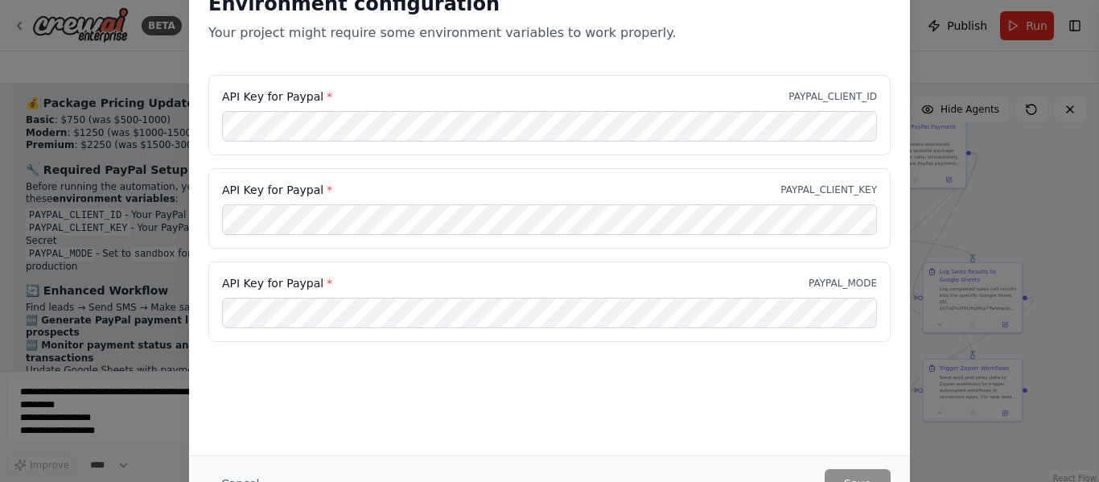
scroll to position [23474, 0]
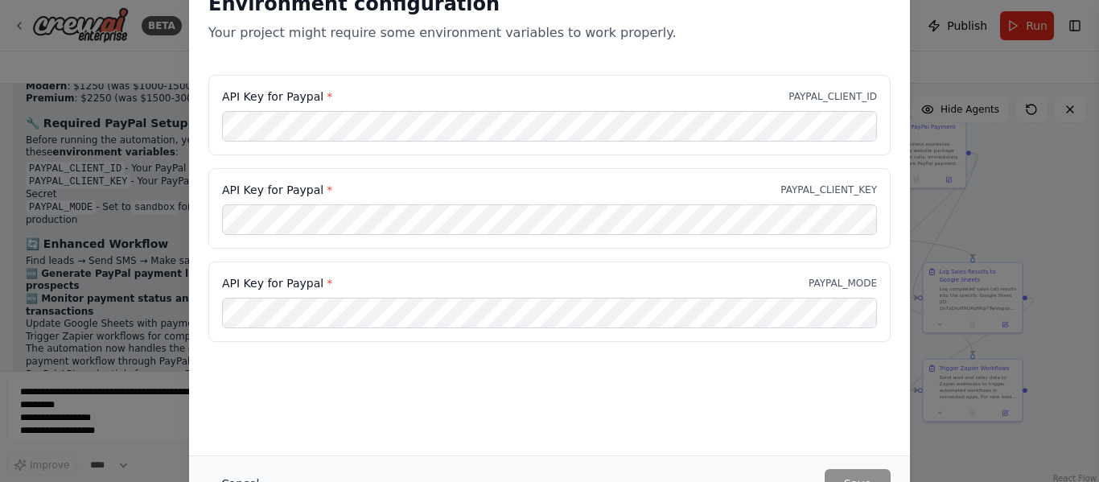
click at [244, 479] on button "Cancel" at bounding box center [240, 483] width 64 height 29
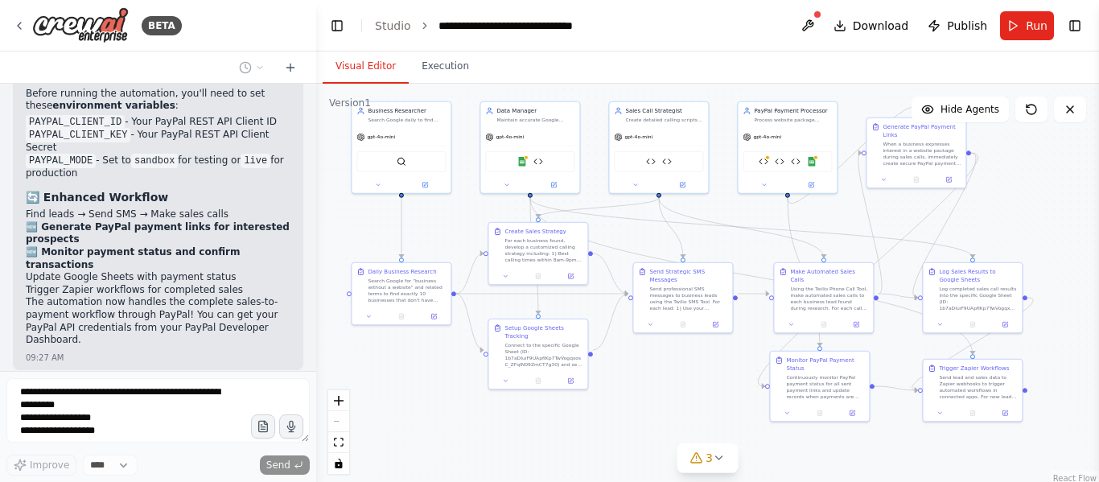
scroll to position [23568, 0]
